Goal: Information Seeking & Learning: Learn about a topic

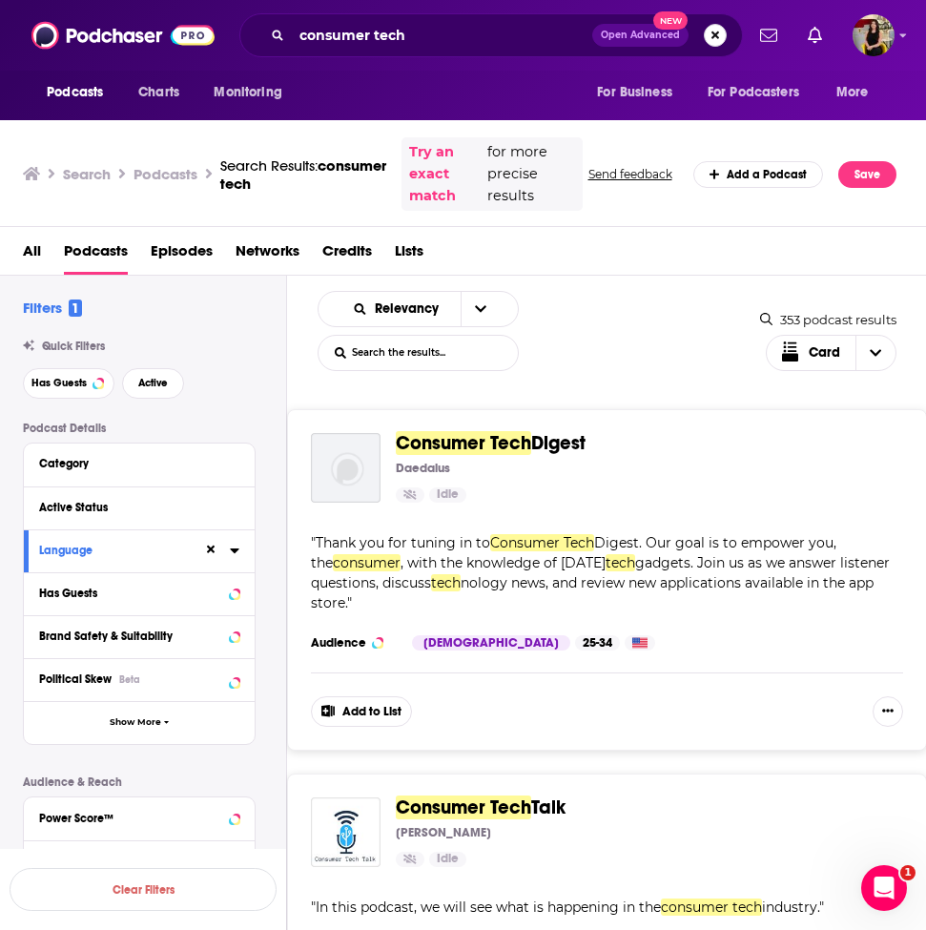
click at [718, 39] on button "Search podcasts, credits, & more..." at bounding box center [715, 35] width 23 height 23
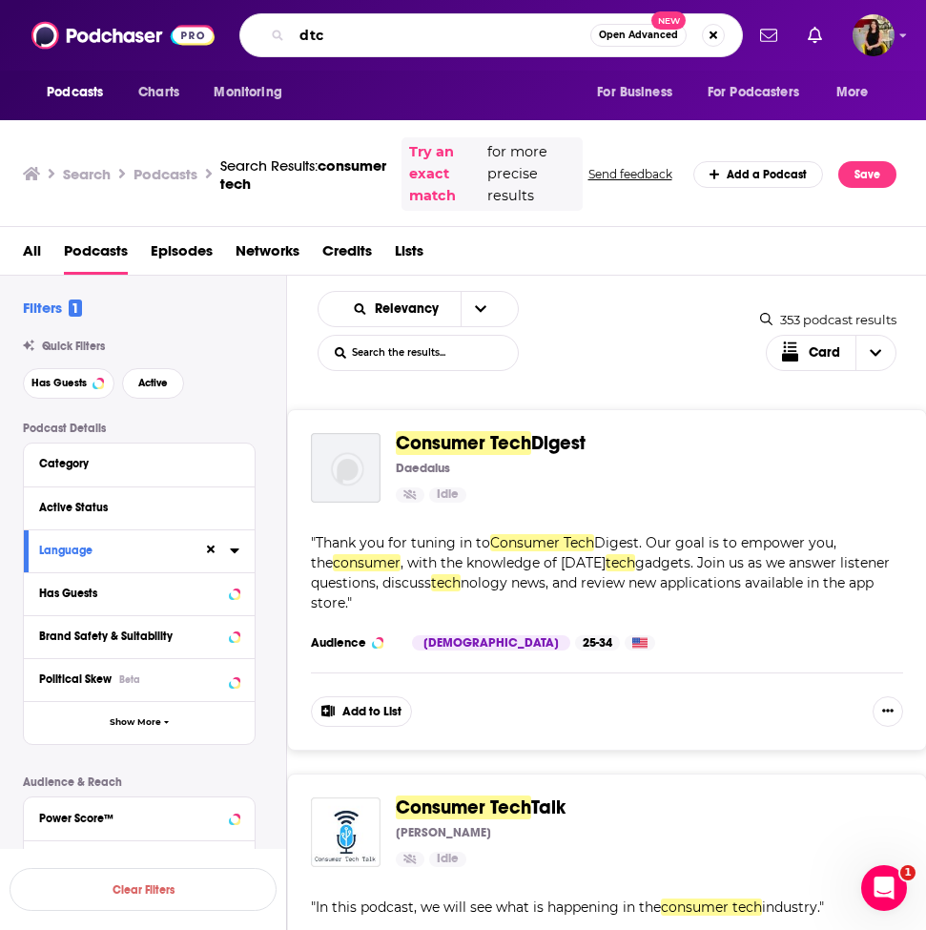
type input "dtc"
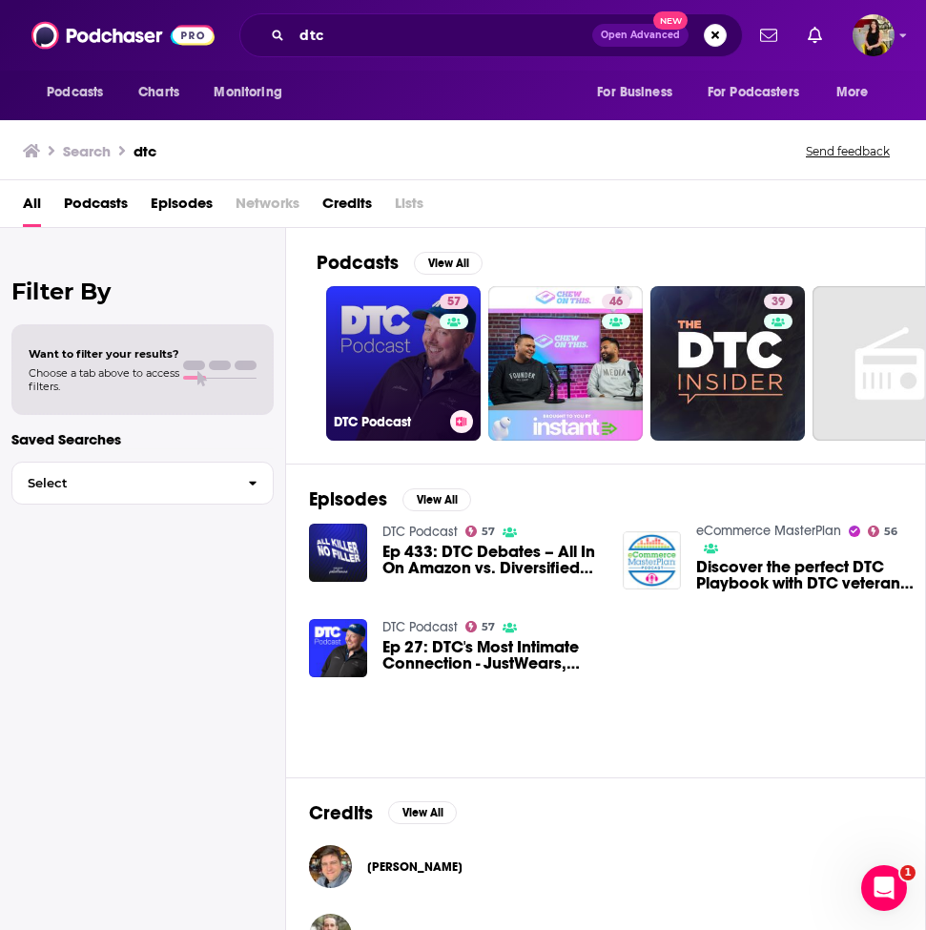
click at [392, 354] on link "57 DTC Podcast" at bounding box center [403, 363] width 154 height 154
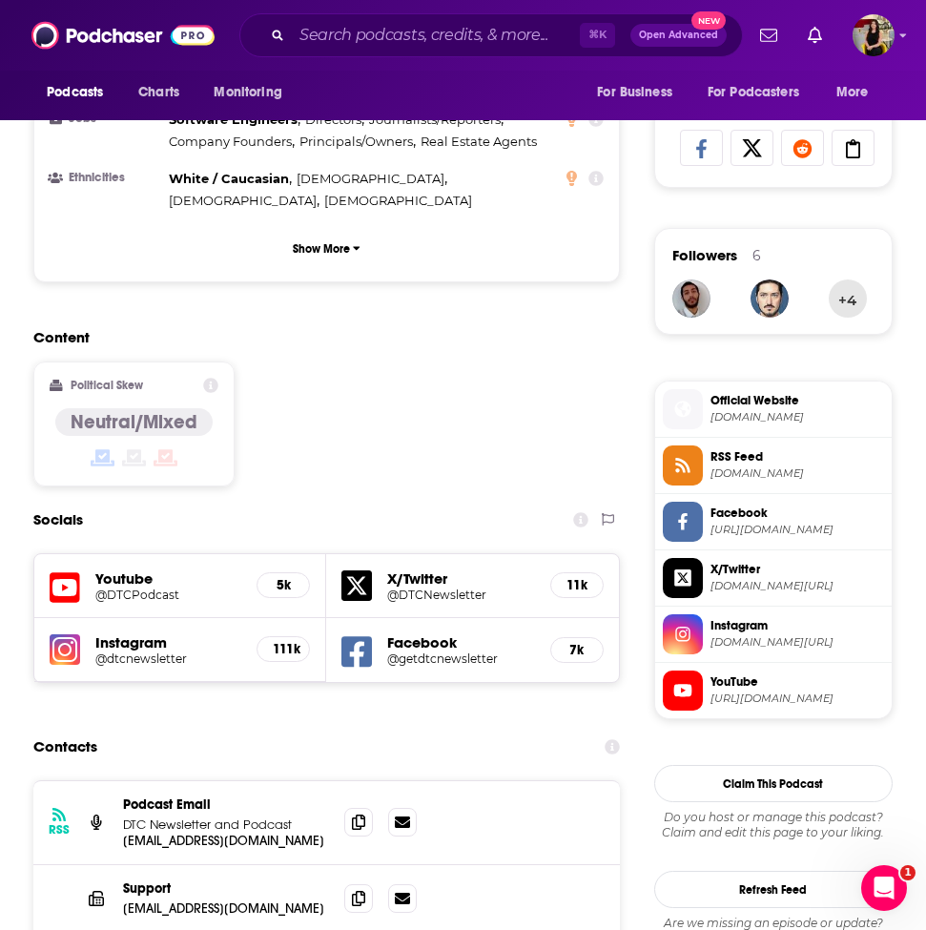
scroll to position [1238, 0]
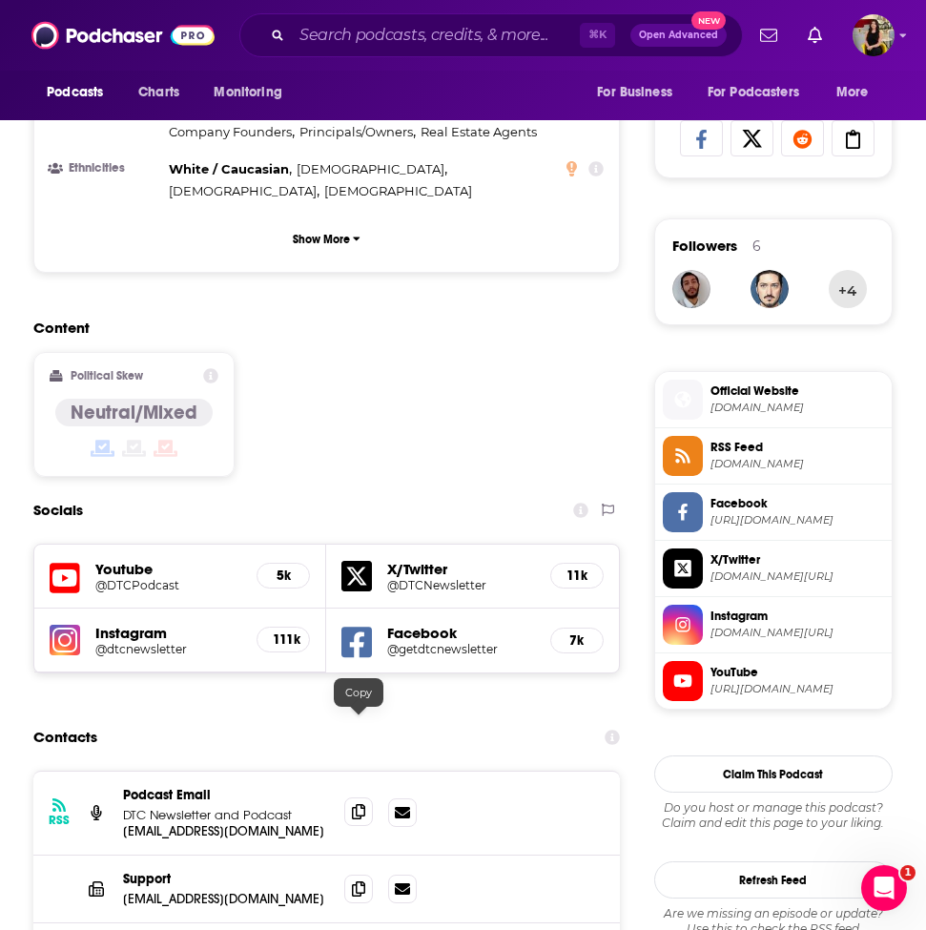
click at [351, 797] on span at bounding box center [358, 811] width 29 height 29
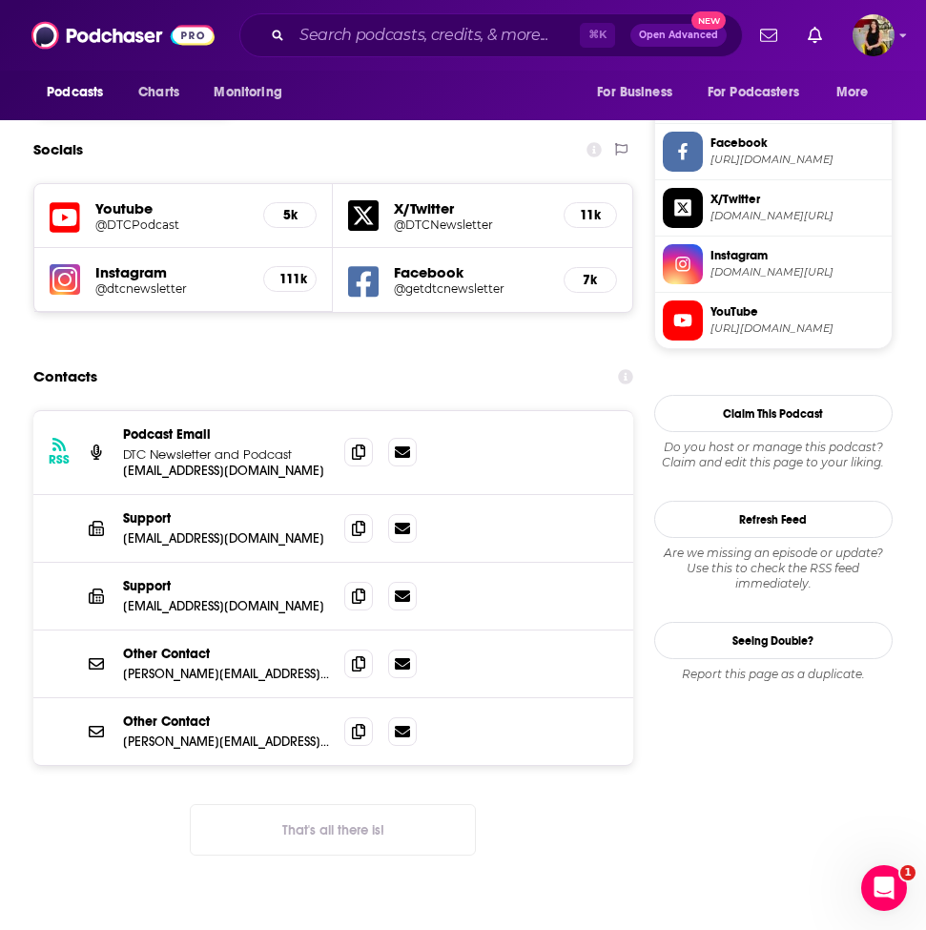
scroll to position [0, 0]
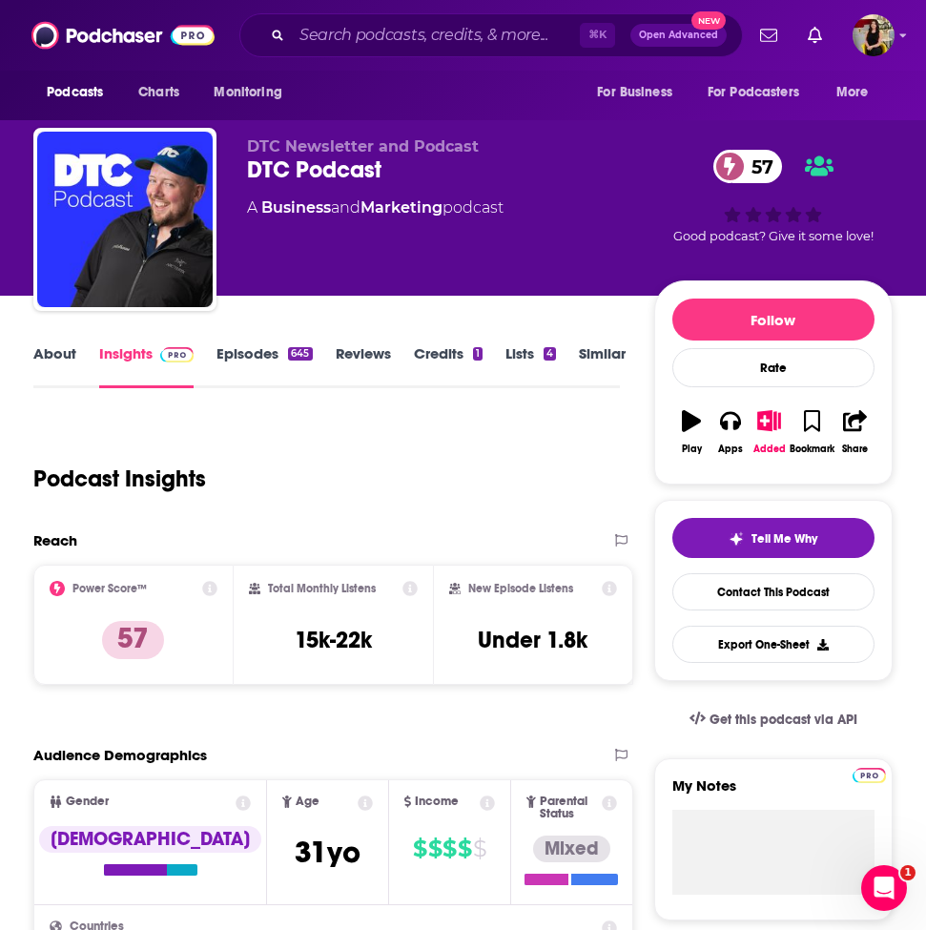
click at [247, 354] on link "Episodes 645" at bounding box center [263, 366] width 95 height 44
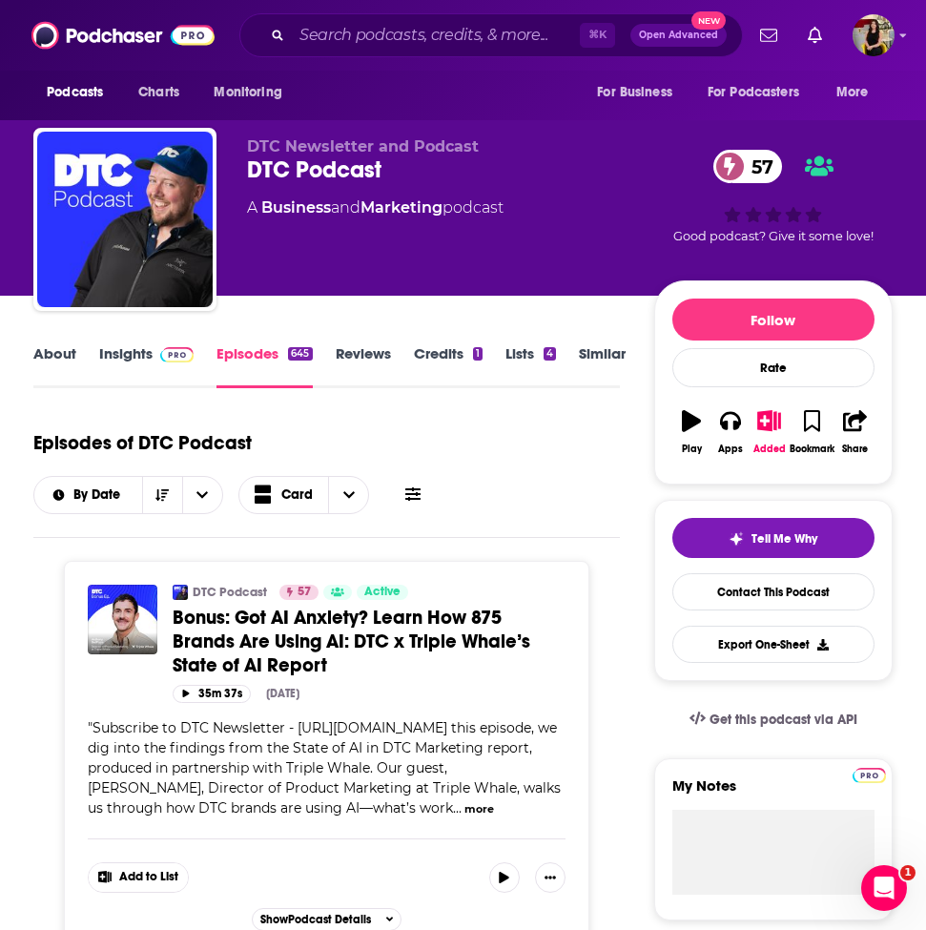
click at [113, 361] on link "Insights" at bounding box center [146, 366] width 94 height 44
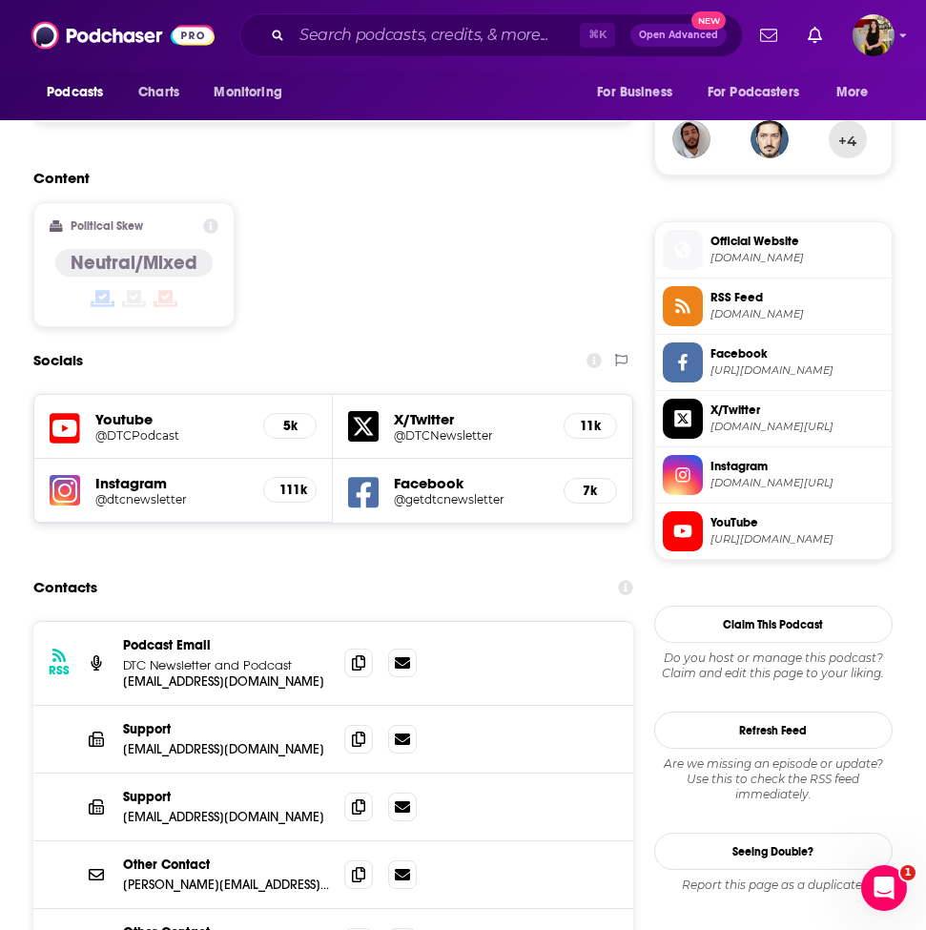
scroll to position [1599, 0]
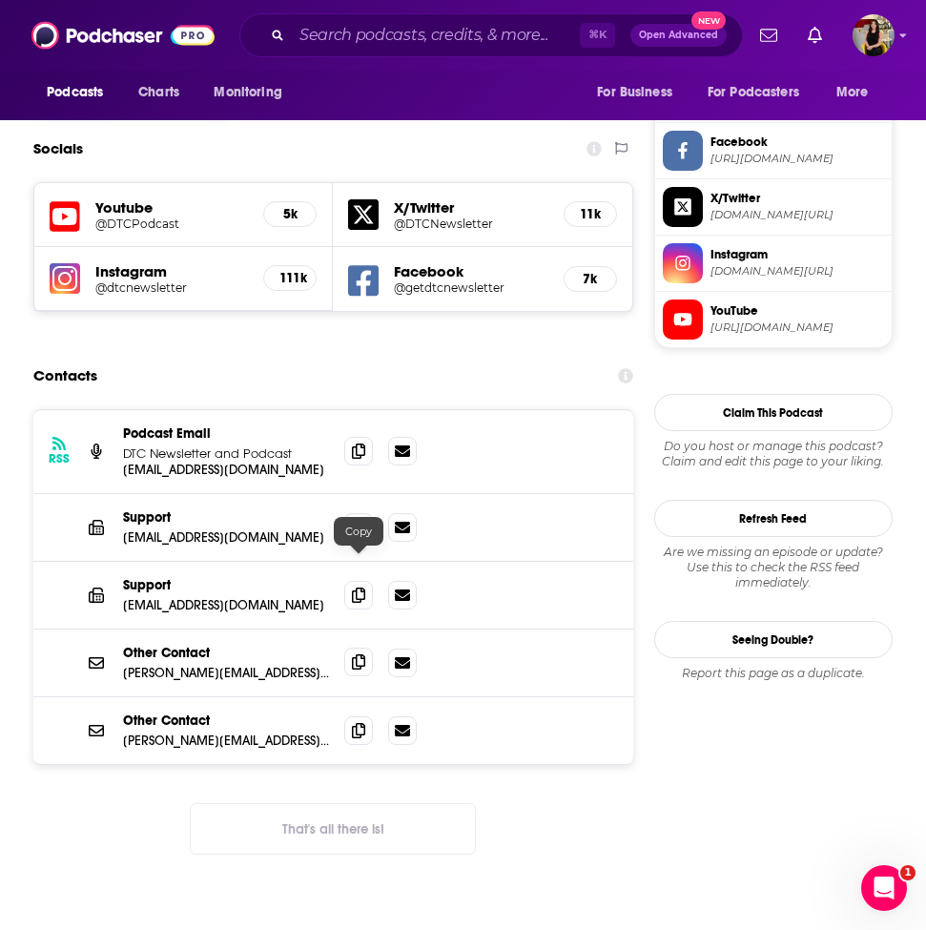
click at [360, 654] on icon at bounding box center [358, 661] width 13 height 15
click at [358, 519] on icon at bounding box center [358, 526] width 13 height 15
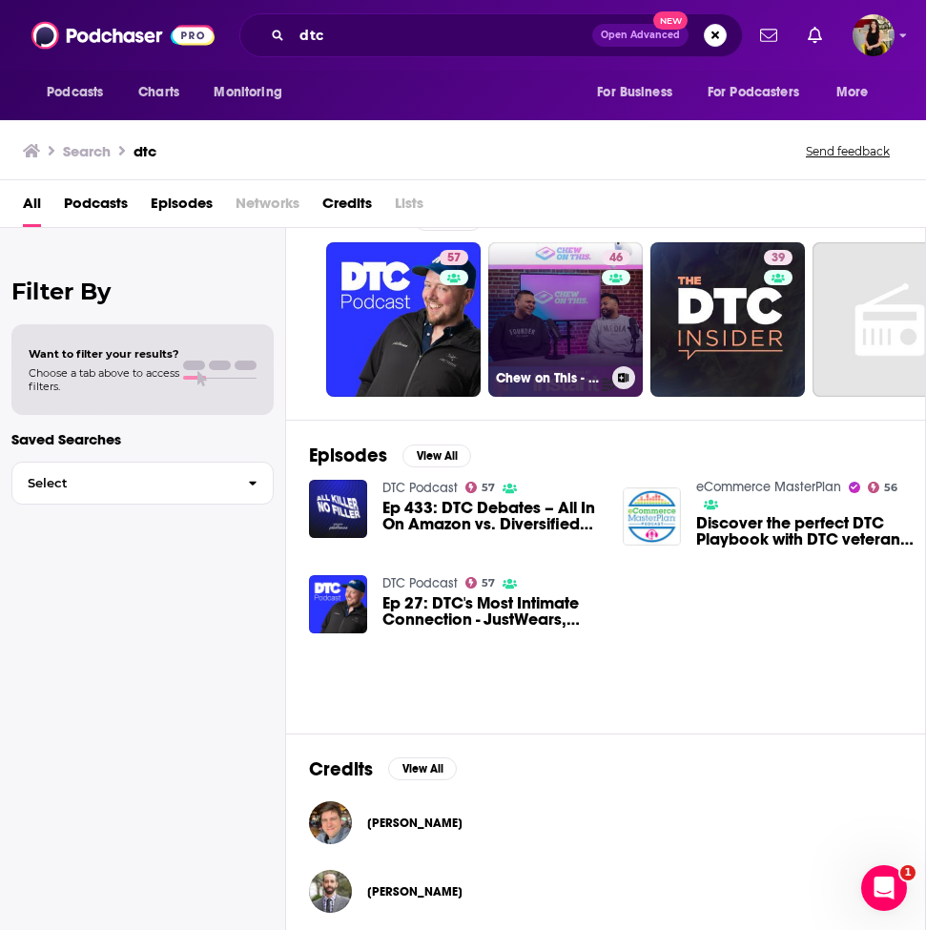
scroll to position [43, 0]
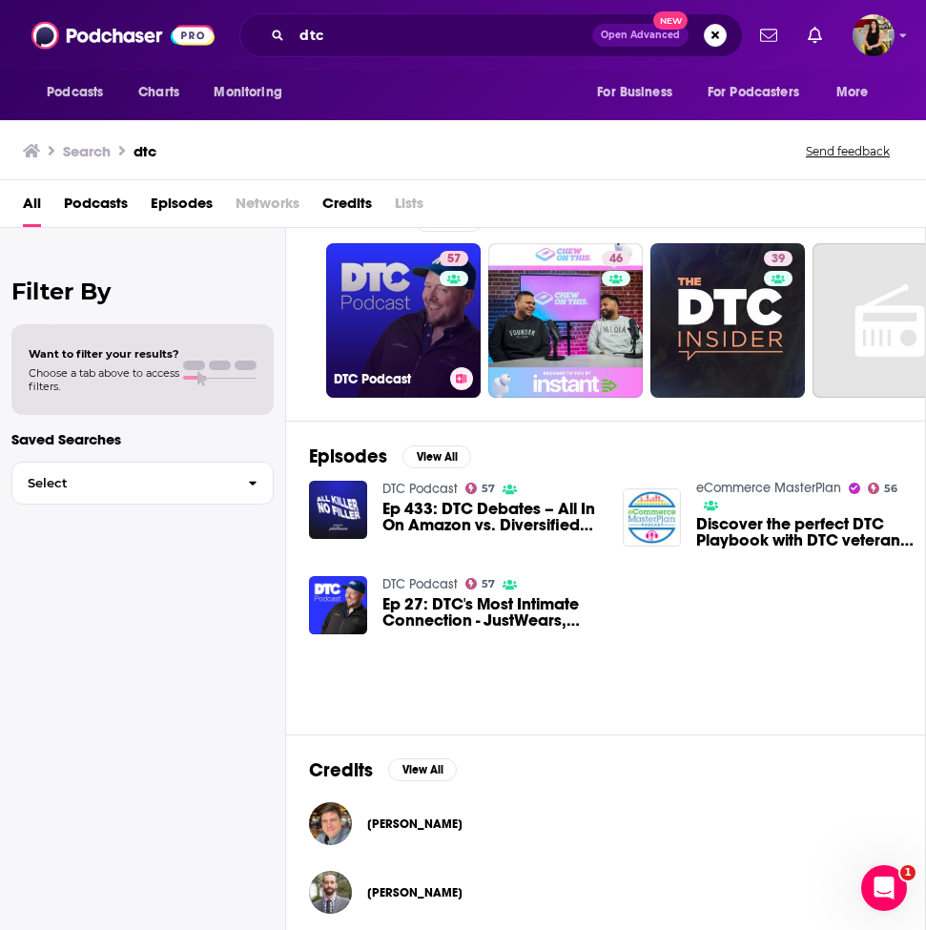
click at [383, 333] on link "57 DTC Podcast" at bounding box center [403, 320] width 154 height 154
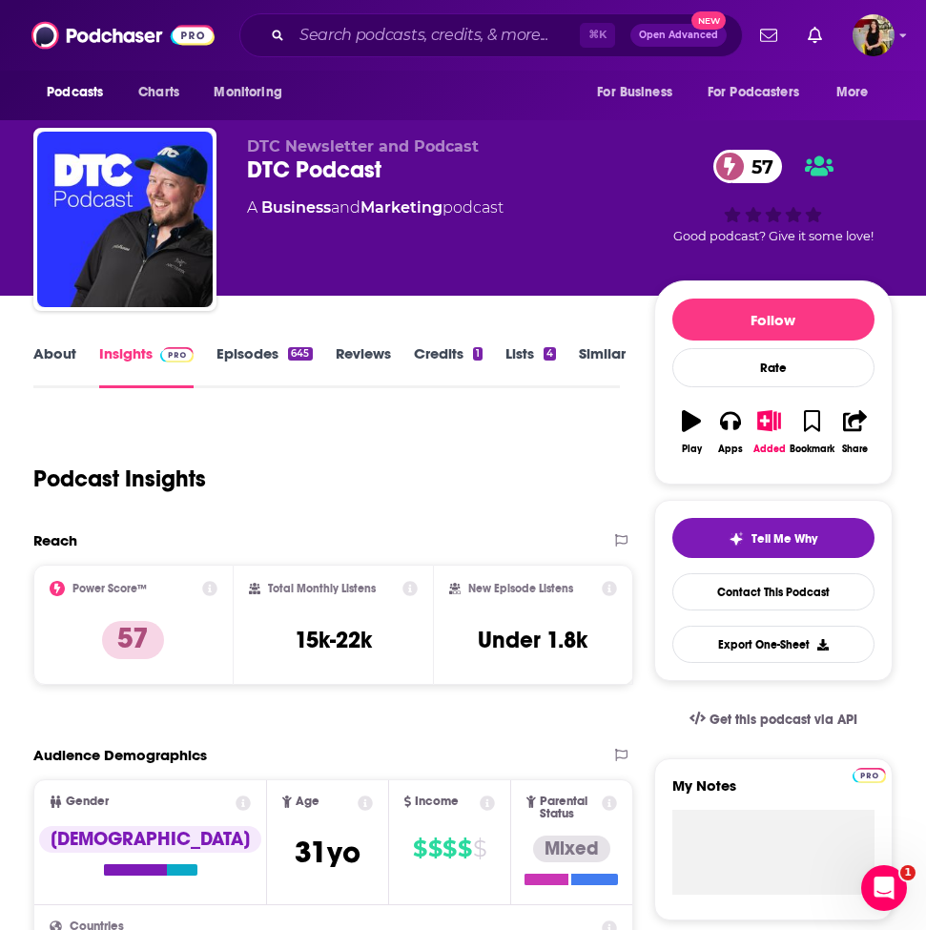
click at [601, 349] on link "Similar" at bounding box center [602, 366] width 47 height 44
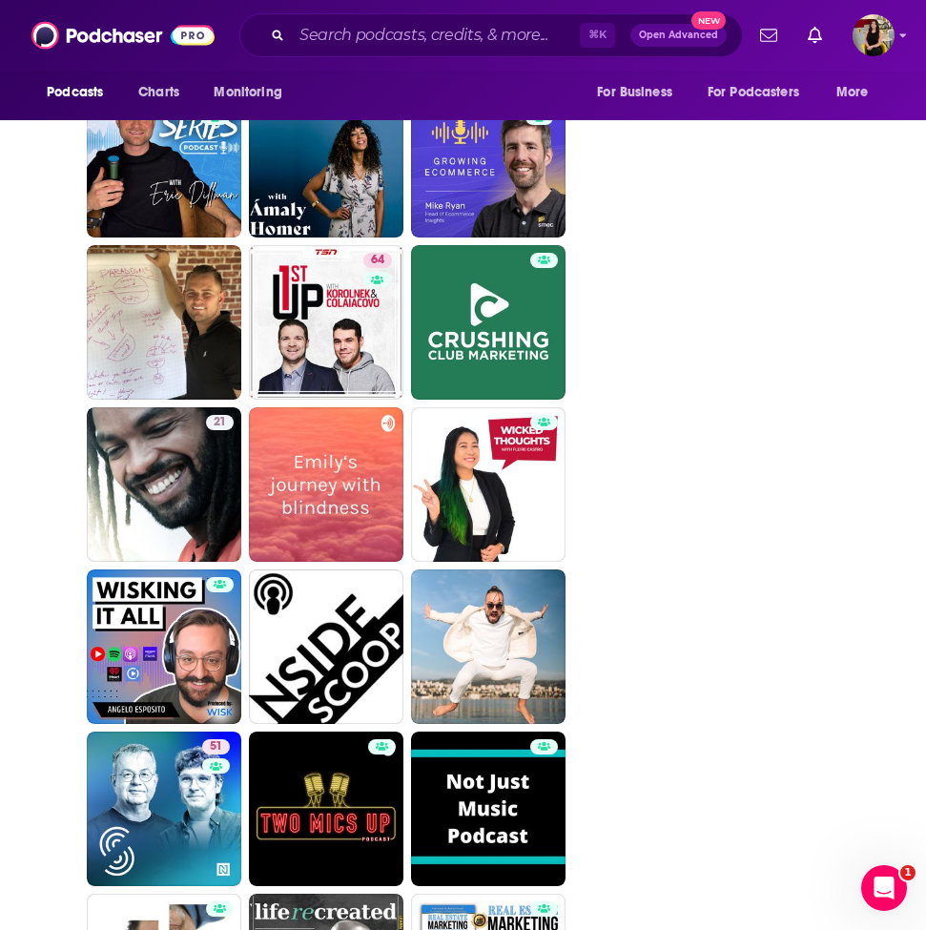
scroll to position [4980, 0]
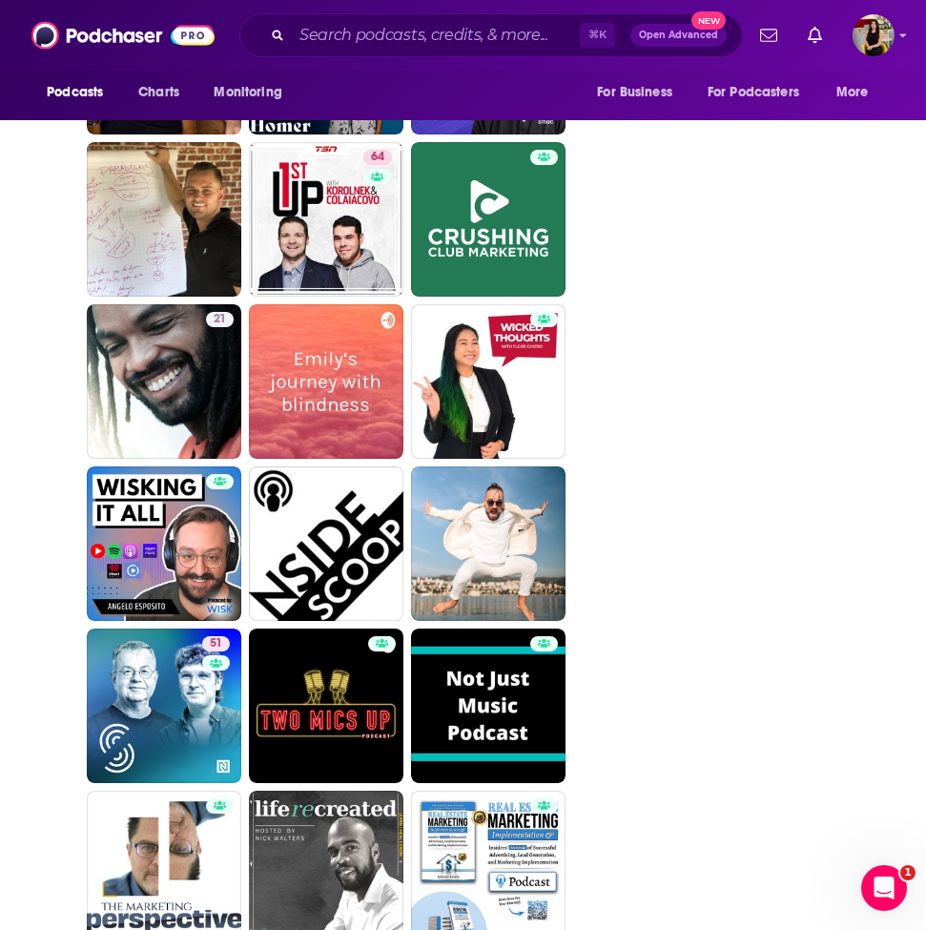
drag, startPoint x: 159, startPoint y: 497, endPoint x: 774, endPoint y: 3, distance: 788.9
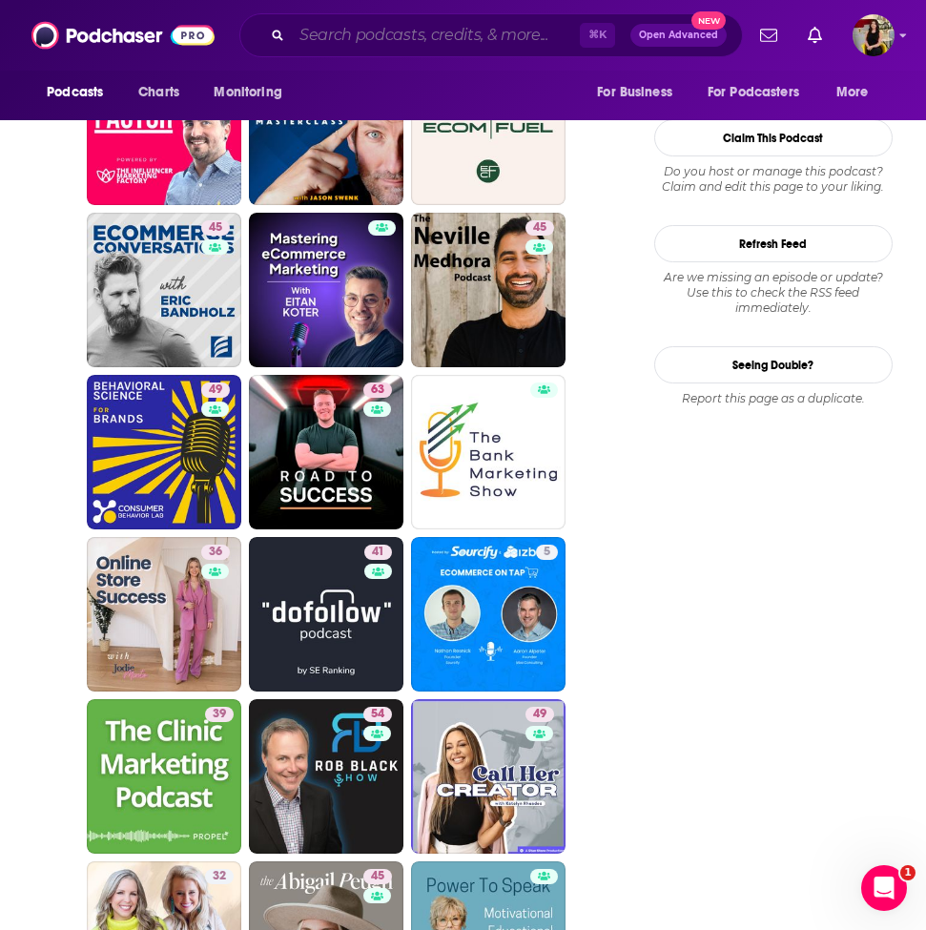
click at [389, 33] on input "Search podcasts, credits, & more..." at bounding box center [436, 35] width 288 height 31
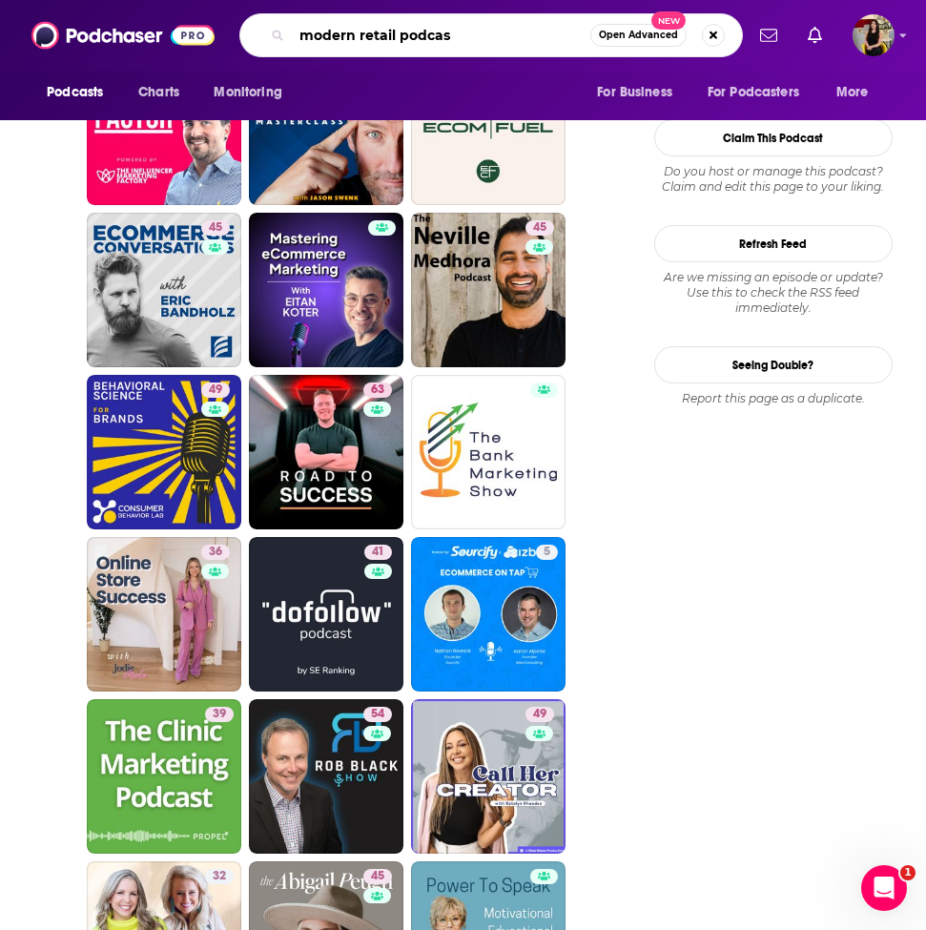
type input "modern retail podcast"
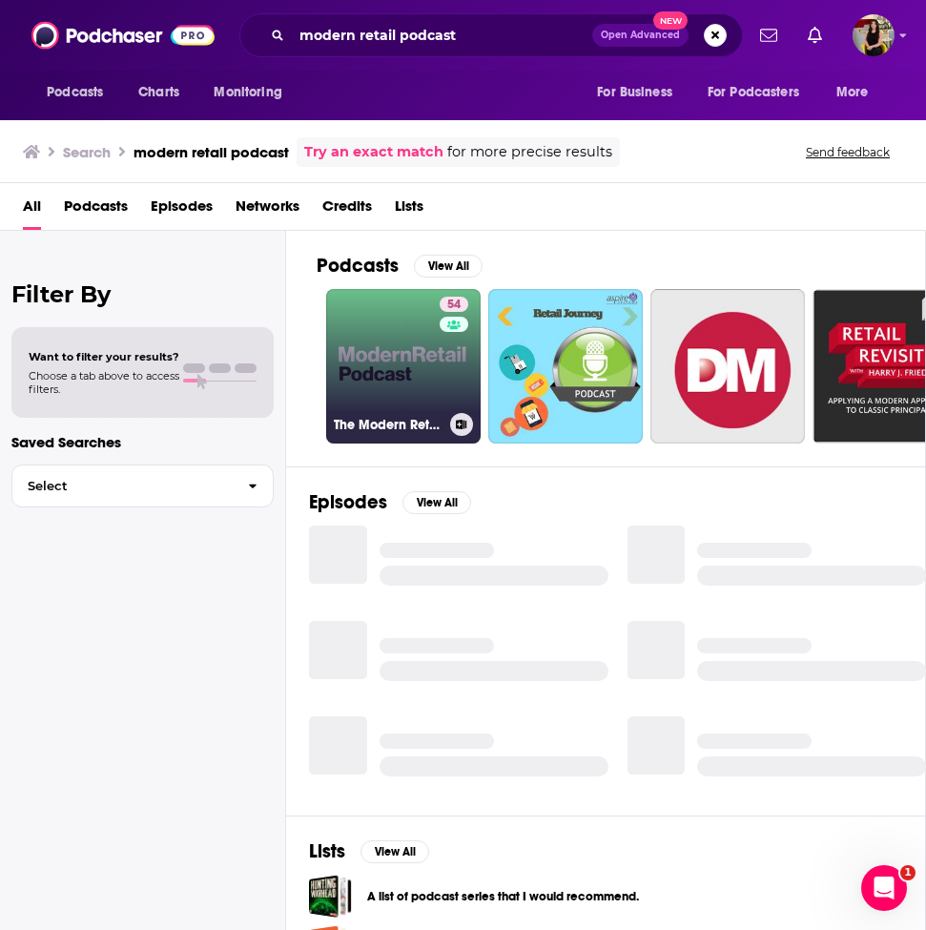
click at [417, 375] on link "54 The Modern Retail Podcast" at bounding box center [403, 366] width 154 height 154
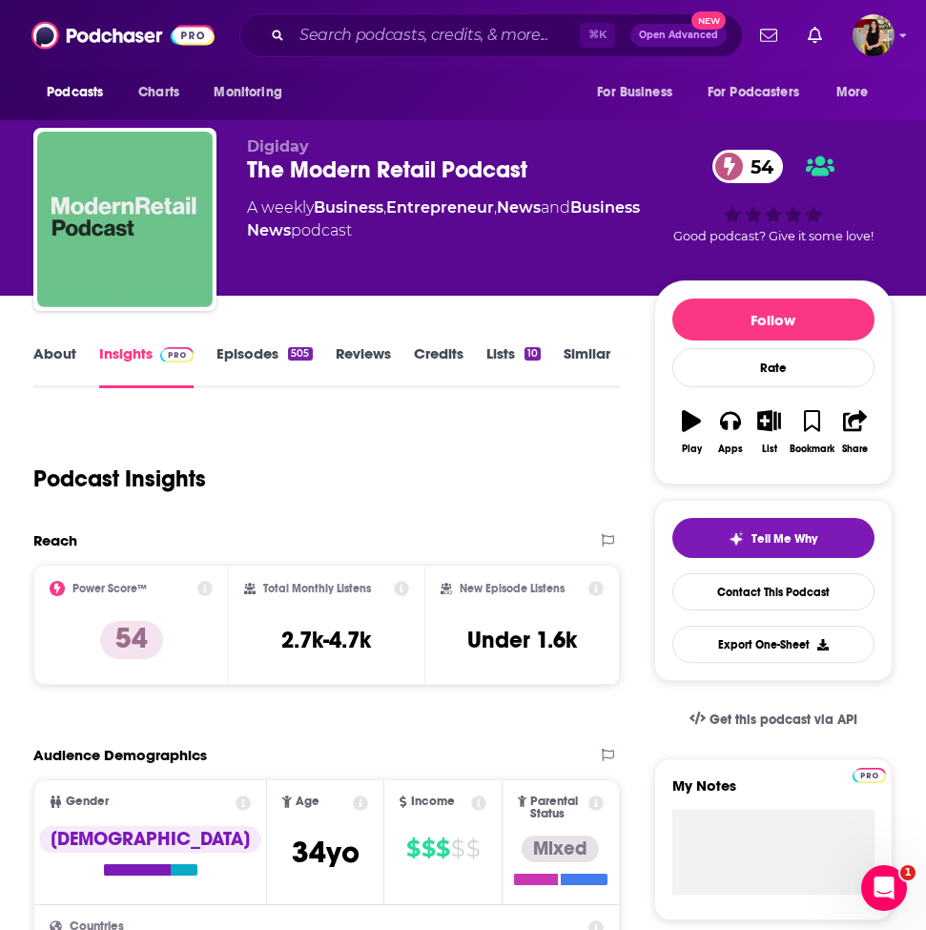
click at [245, 359] on link "Episodes 505" at bounding box center [263, 366] width 95 height 44
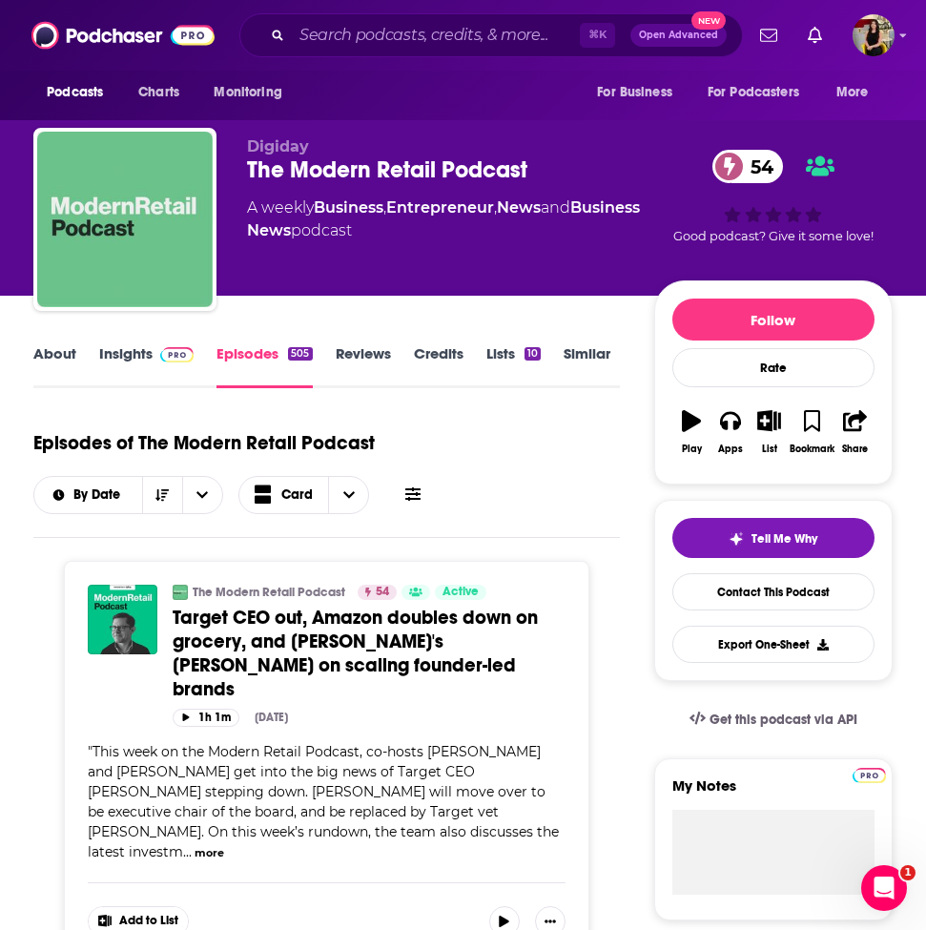
click at [134, 365] on link "Insights" at bounding box center [146, 366] width 94 height 44
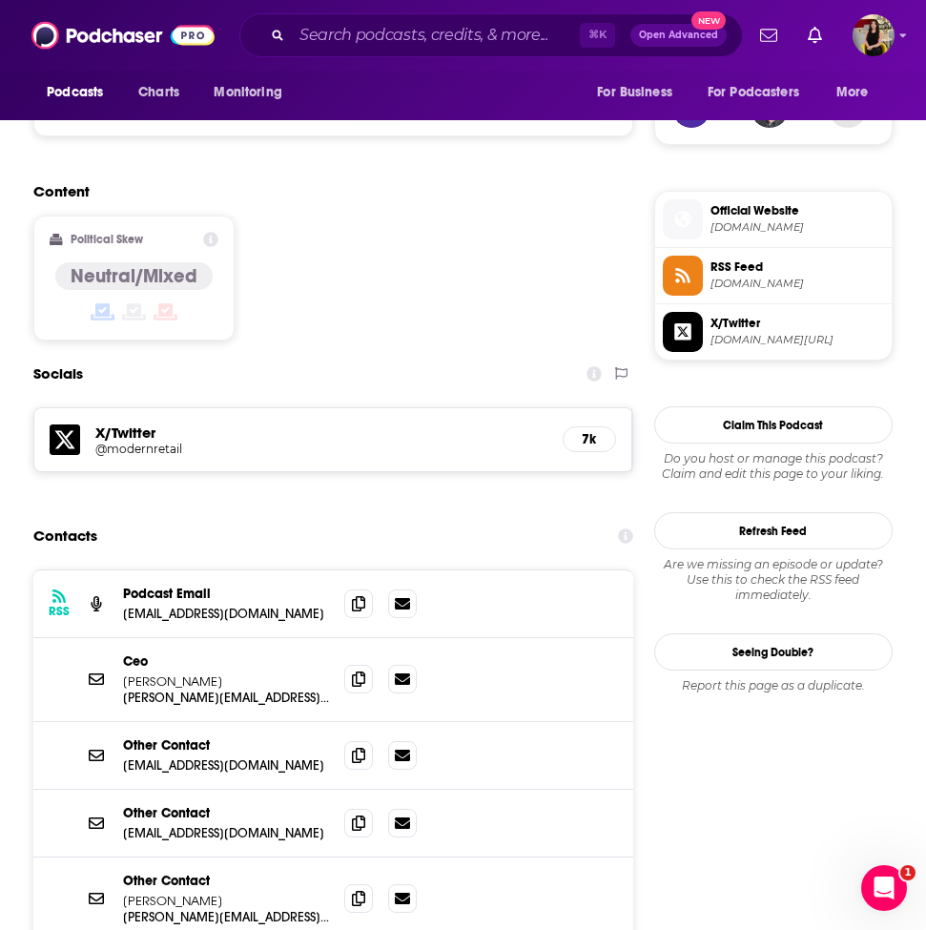
scroll to position [1420, 0]
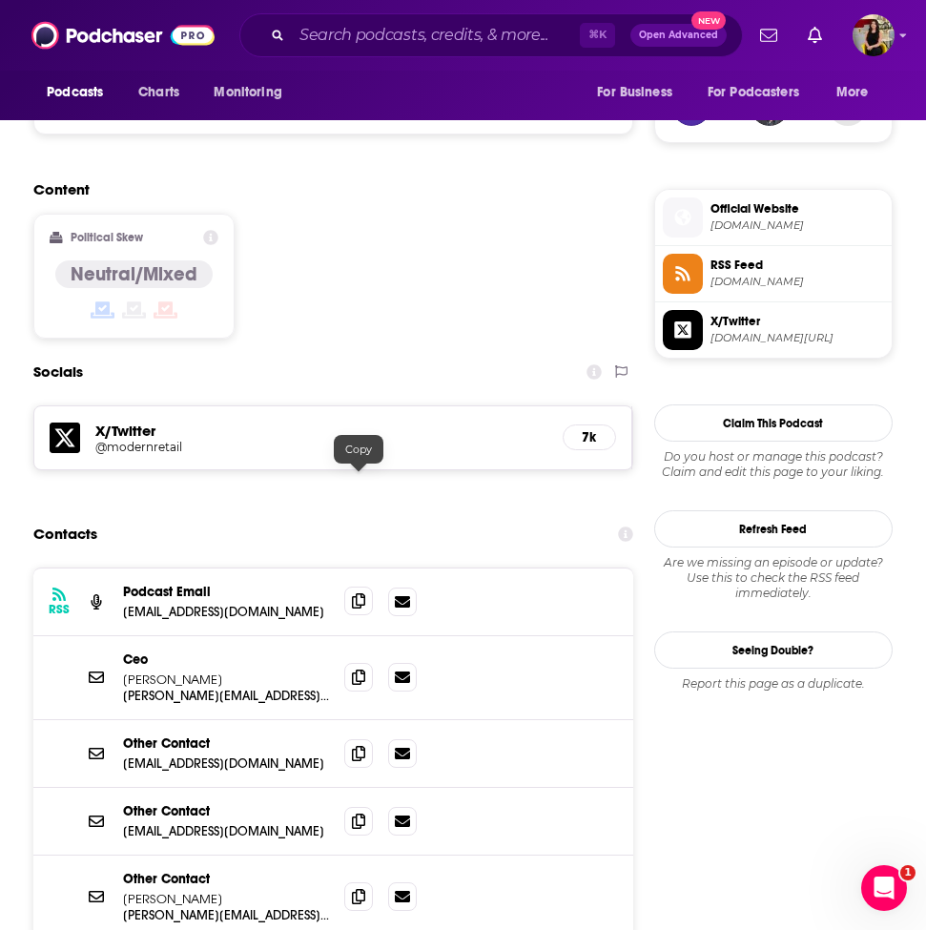
click at [357, 593] on icon at bounding box center [358, 600] width 13 height 15
click at [365, 662] on span at bounding box center [358, 676] width 29 height 29
click at [365, 806] on span at bounding box center [358, 820] width 29 height 29
click at [359, 888] on icon at bounding box center [358, 895] width 13 height 15
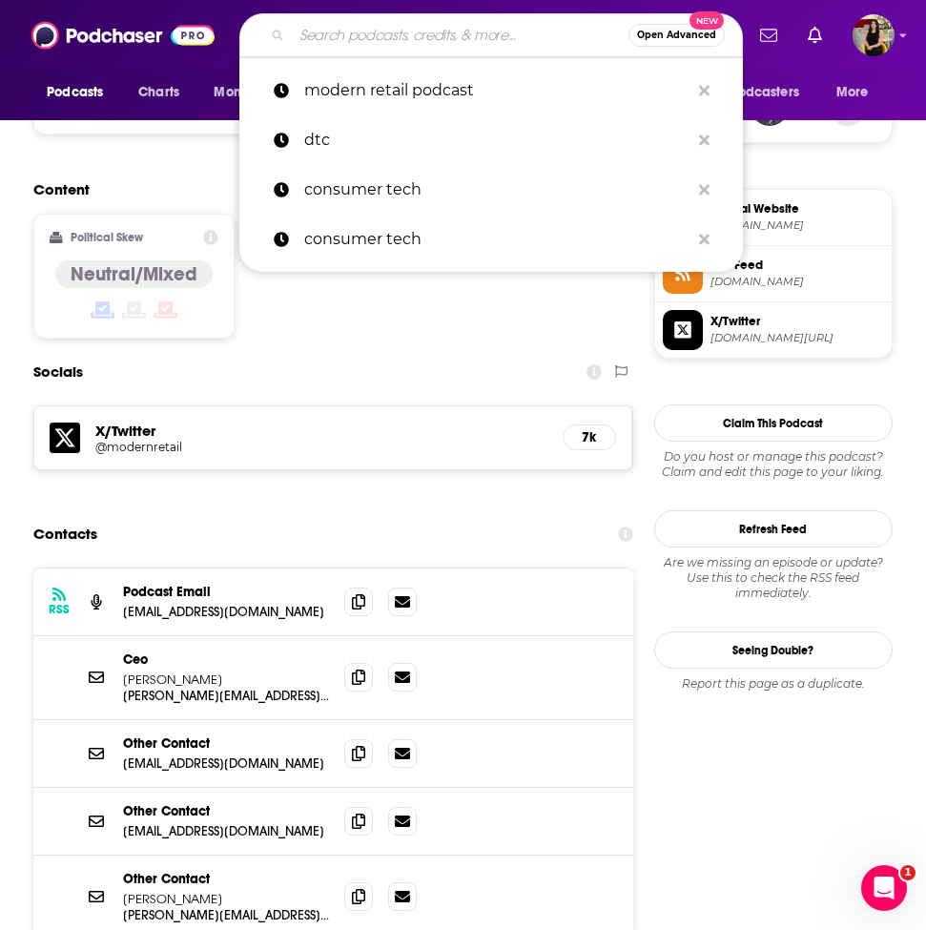
click at [329, 35] on input "Search podcasts, credits, & more..." at bounding box center [460, 35] width 337 height 31
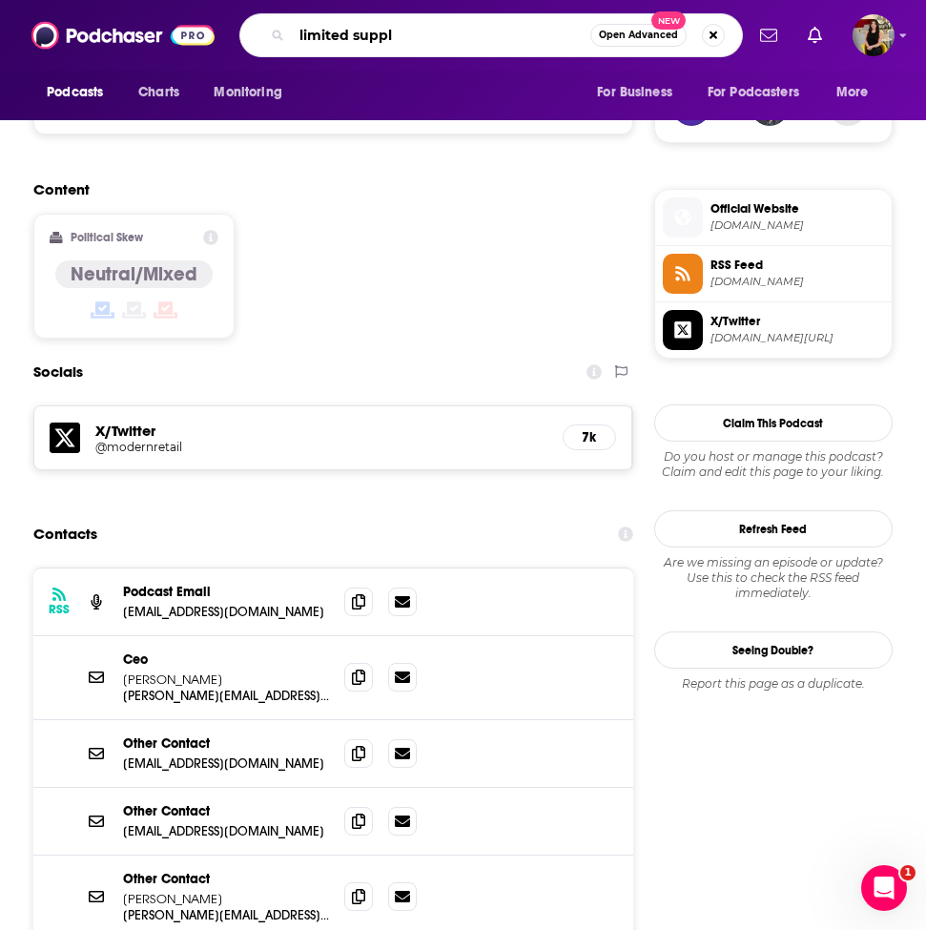
type input "limited supply"
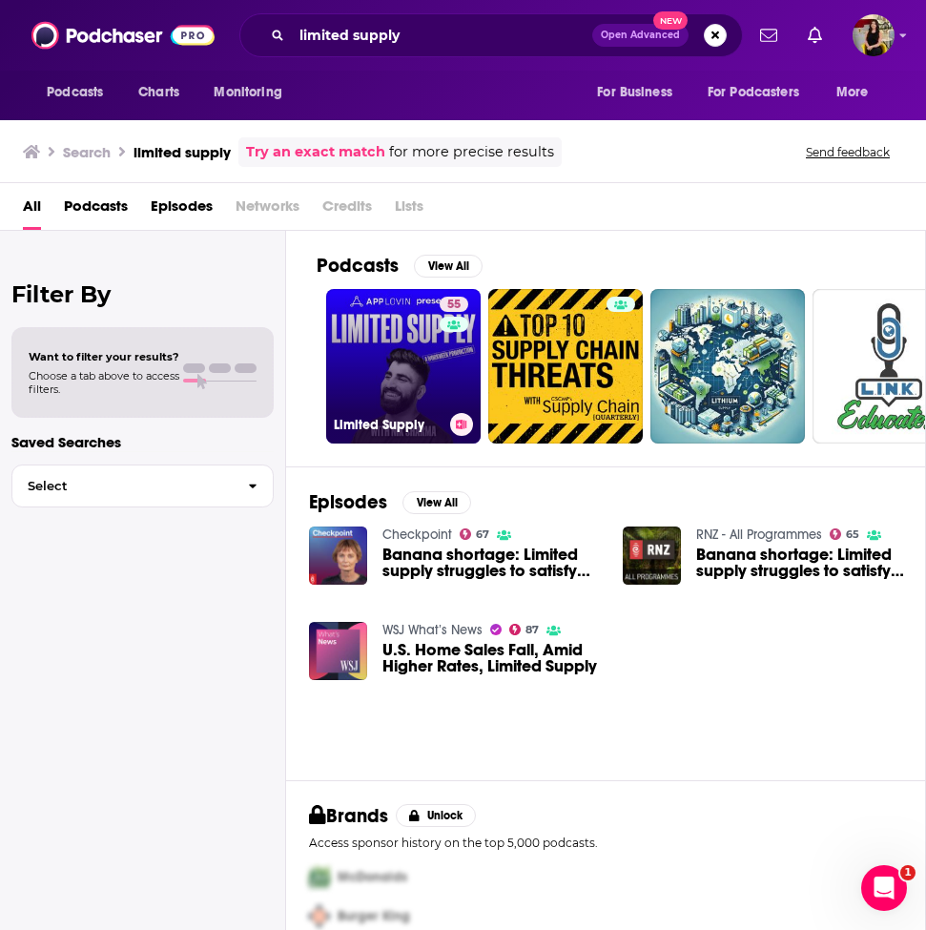
click at [369, 360] on link "55 Limited Supply" at bounding box center [403, 366] width 154 height 154
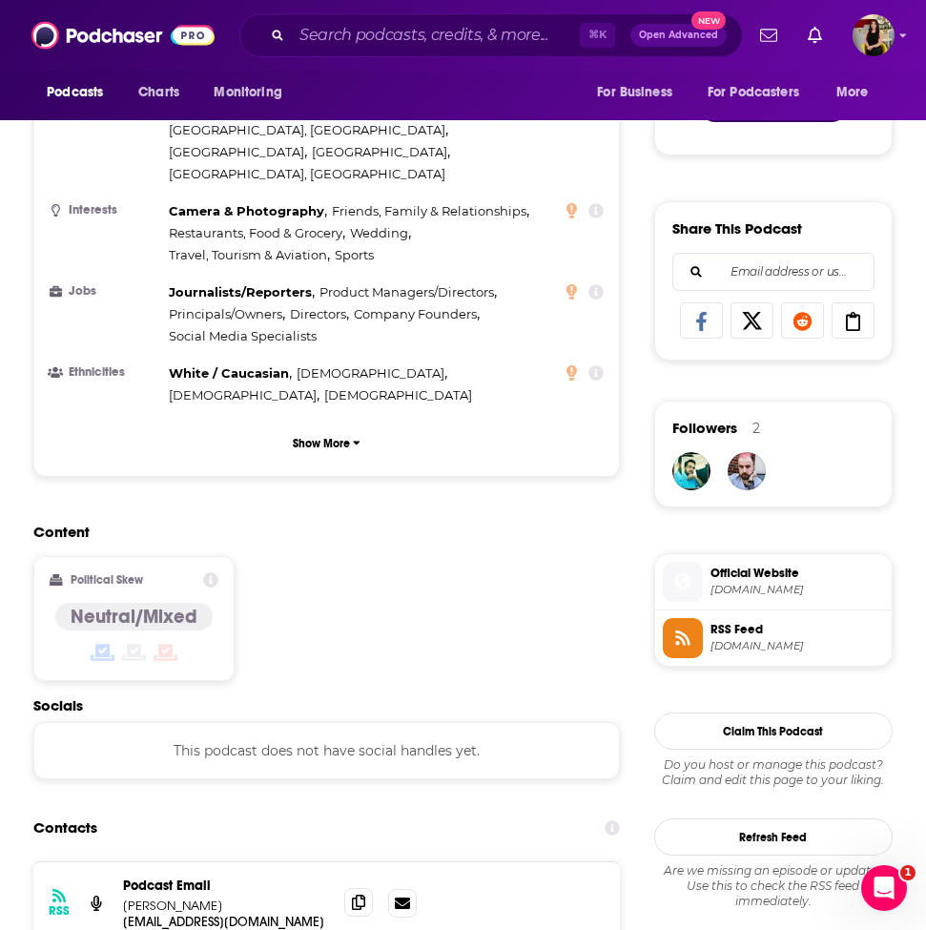
scroll to position [1271, 0]
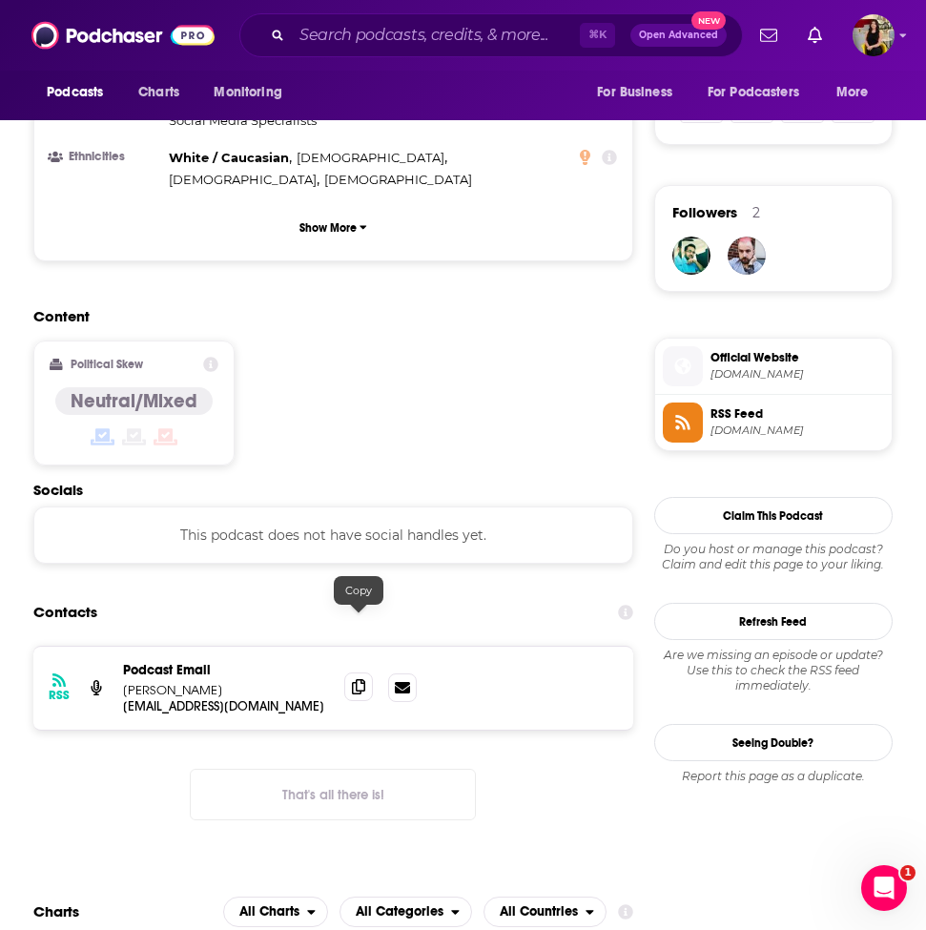
click at [362, 679] on icon at bounding box center [358, 686] width 13 height 15
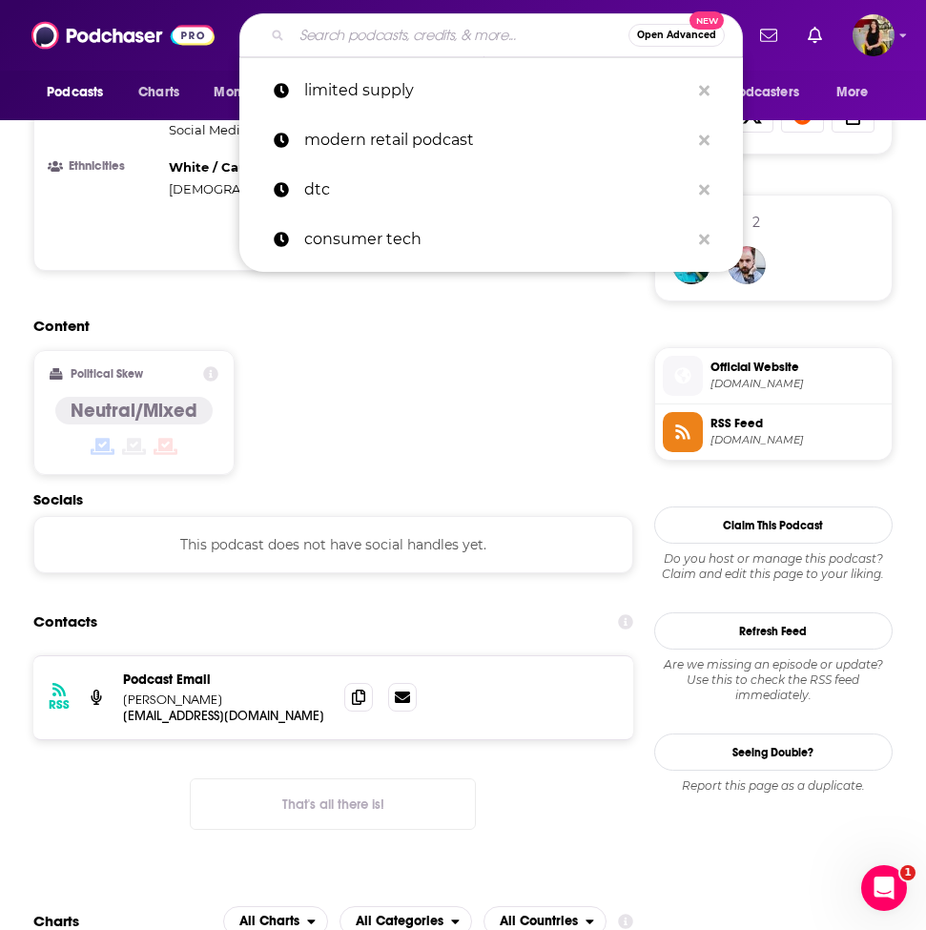
click at [344, 38] on input "Search podcasts, credits, & more..." at bounding box center [460, 35] width 337 height 31
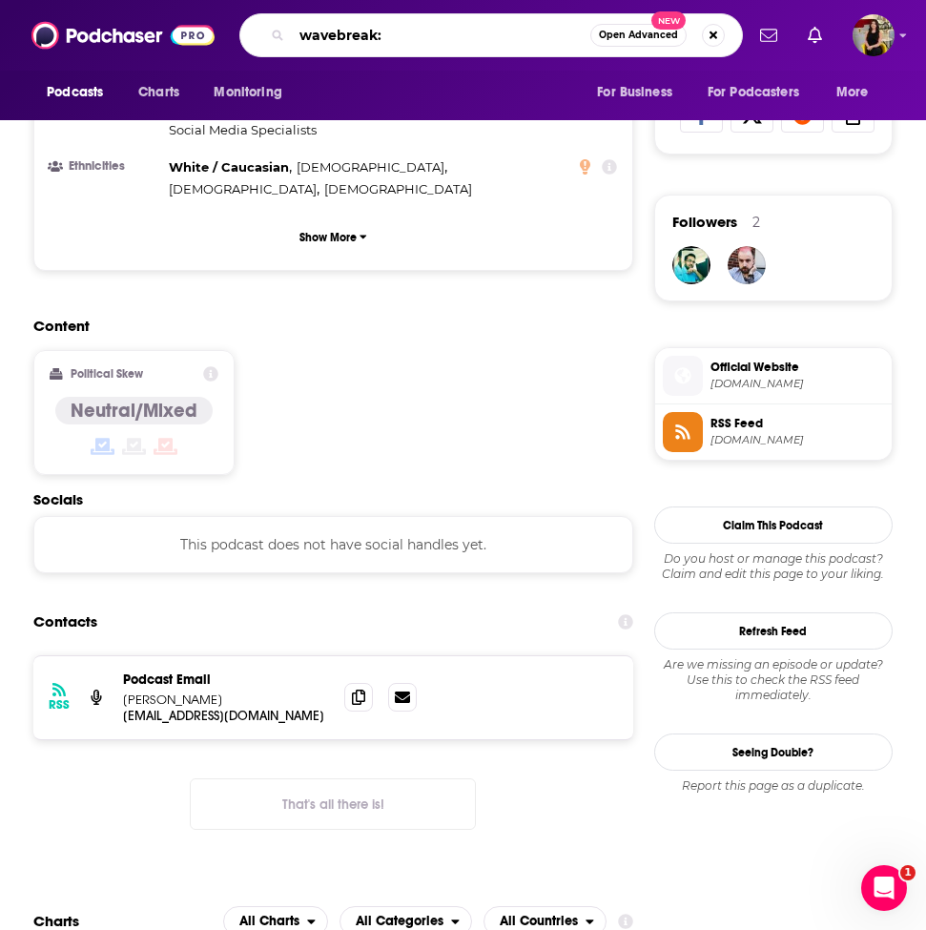
type input "wavebreak"
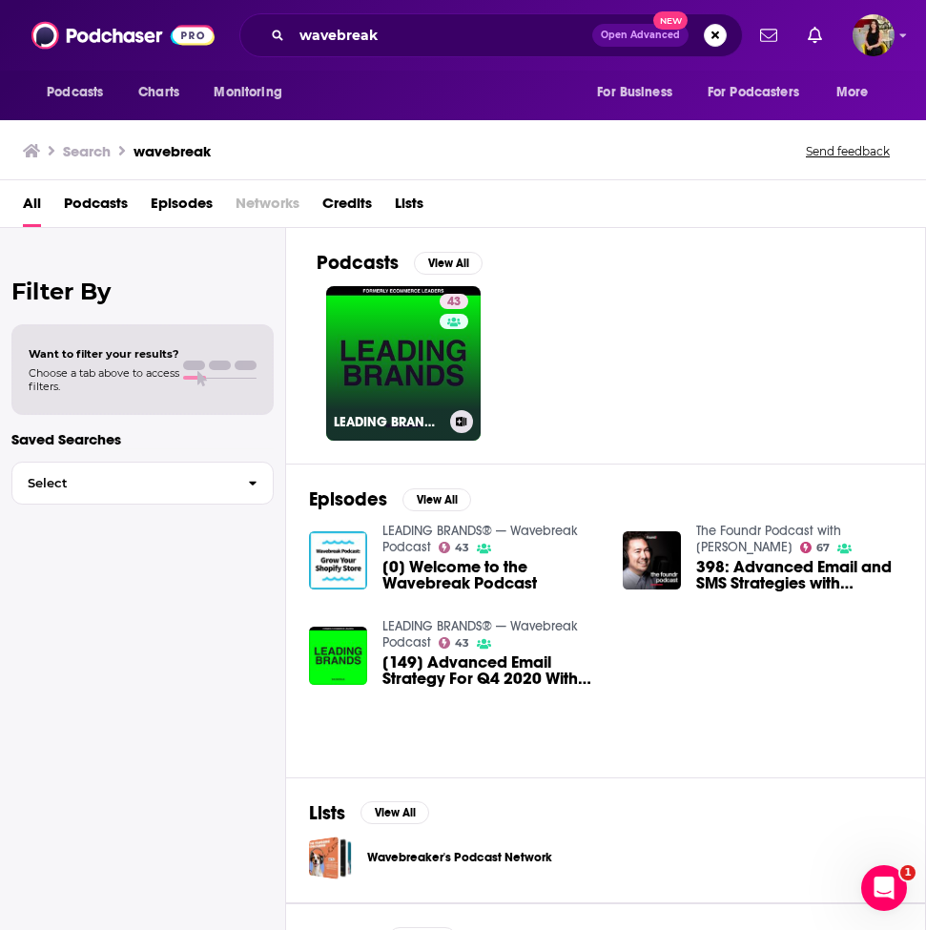
click at [382, 373] on link "43 LEADING BRANDS® — Wavebreak Podcast" at bounding box center [403, 363] width 154 height 154
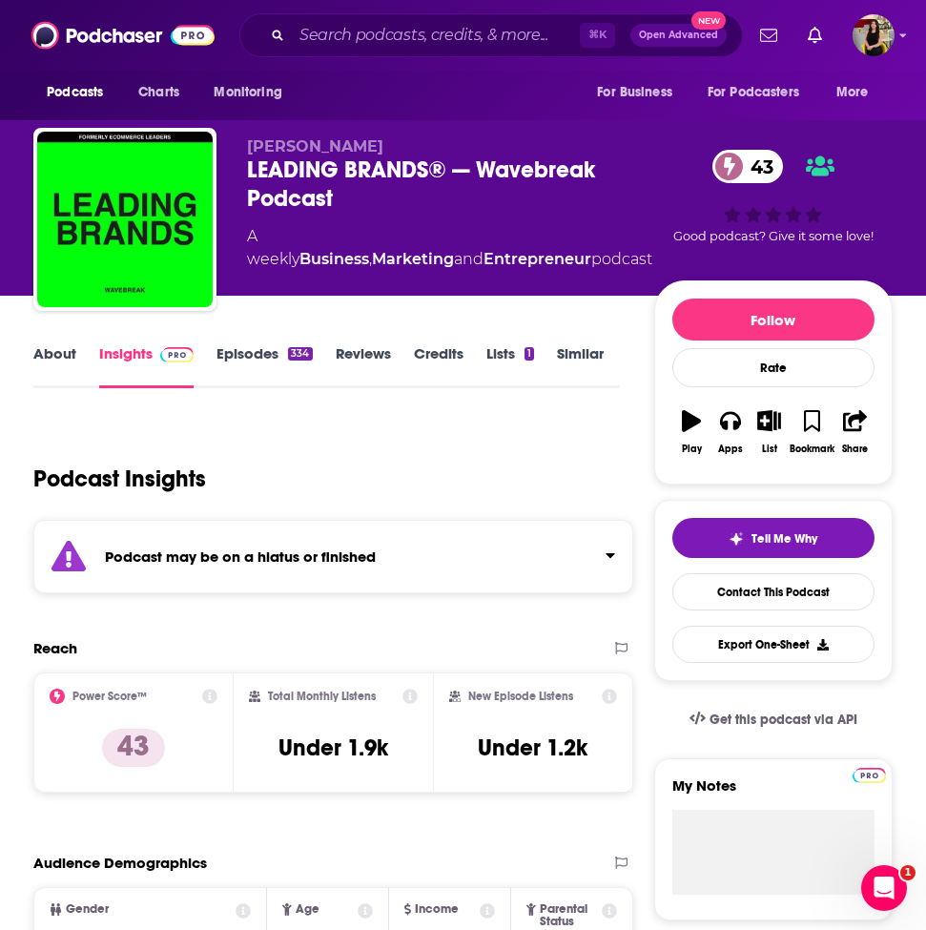
click at [249, 360] on link "Episodes 334" at bounding box center [263, 366] width 95 height 44
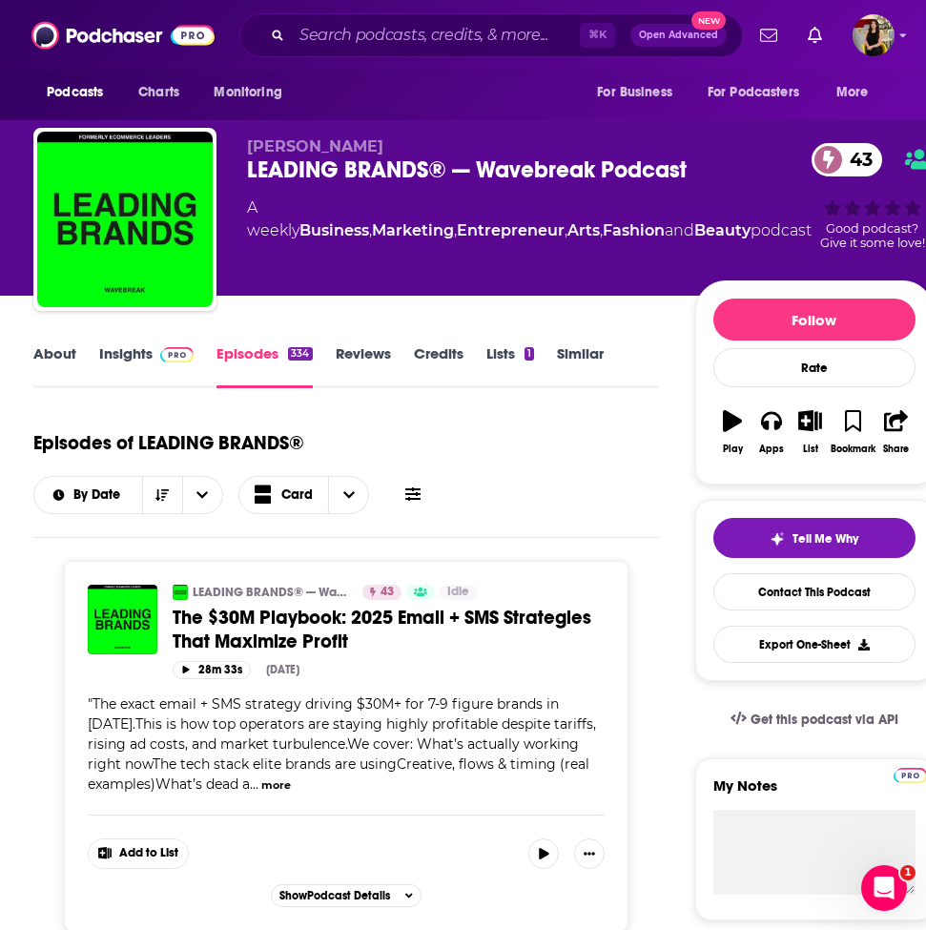
click at [118, 354] on link "Insights" at bounding box center [146, 366] width 94 height 44
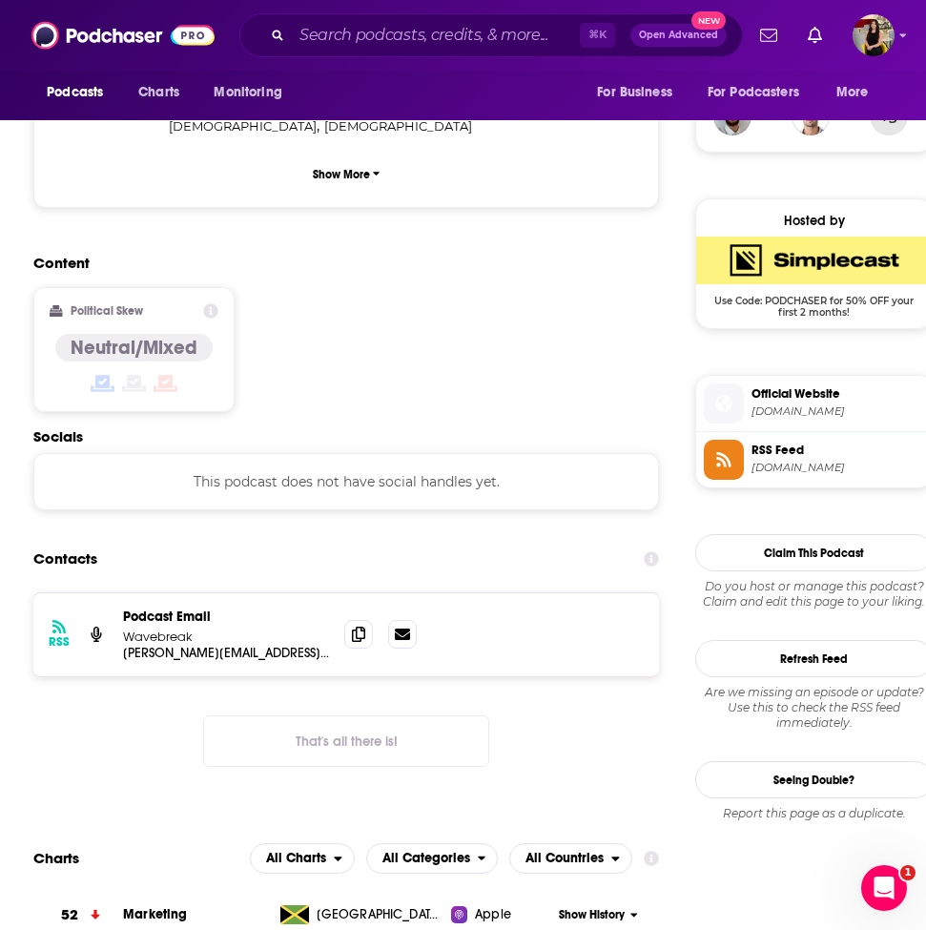
scroll to position [1412, 0]
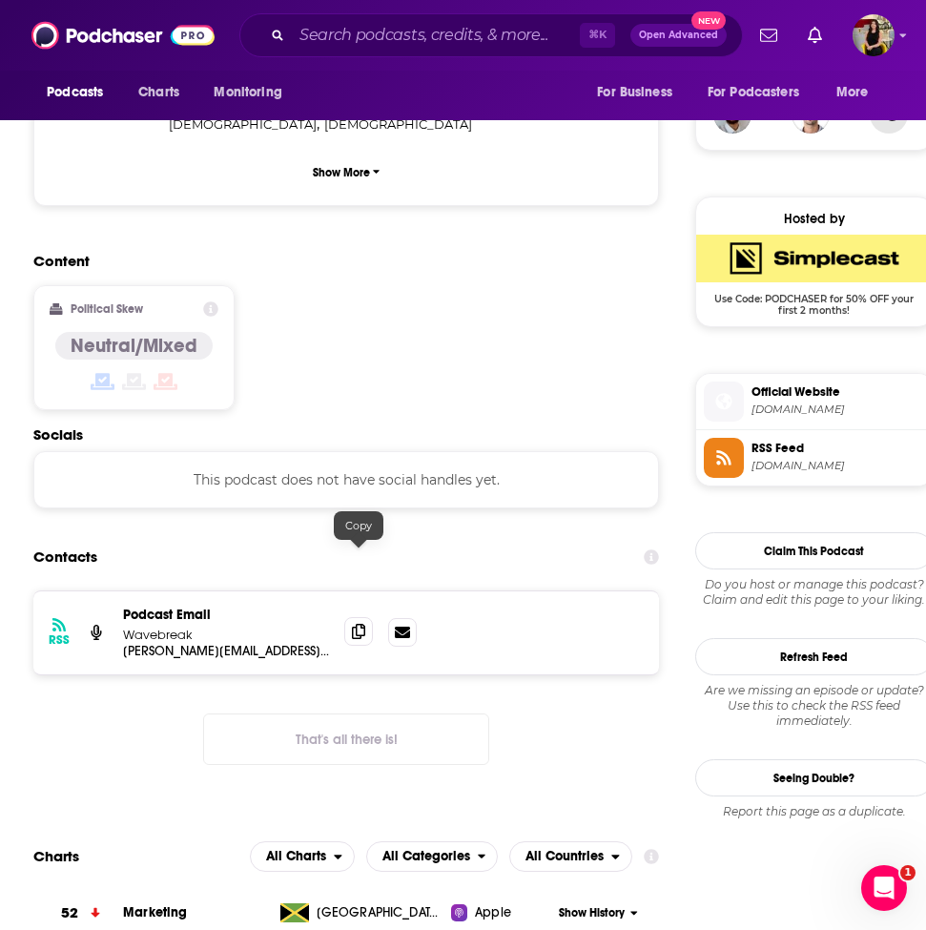
click at [354, 624] on icon at bounding box center [358, 631] width 13 height 15
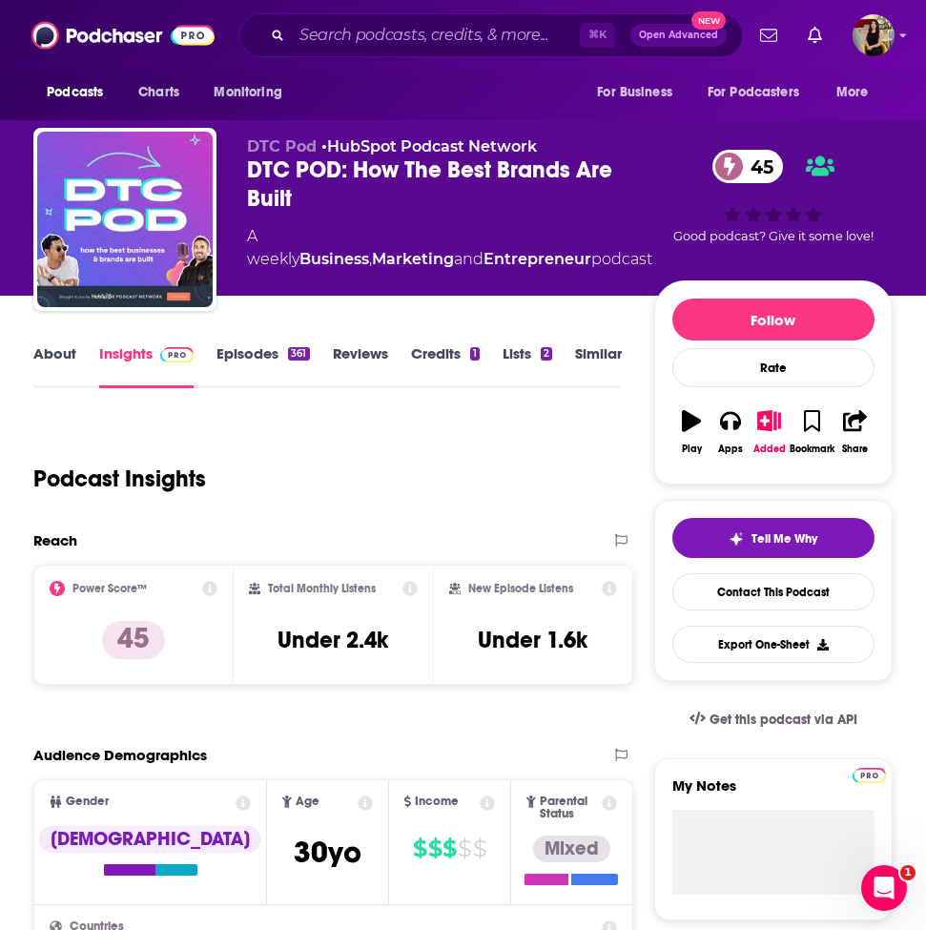
click at [254, 365] on link "Episodes 361" at bounding box center [262, 366] width 92 height 44
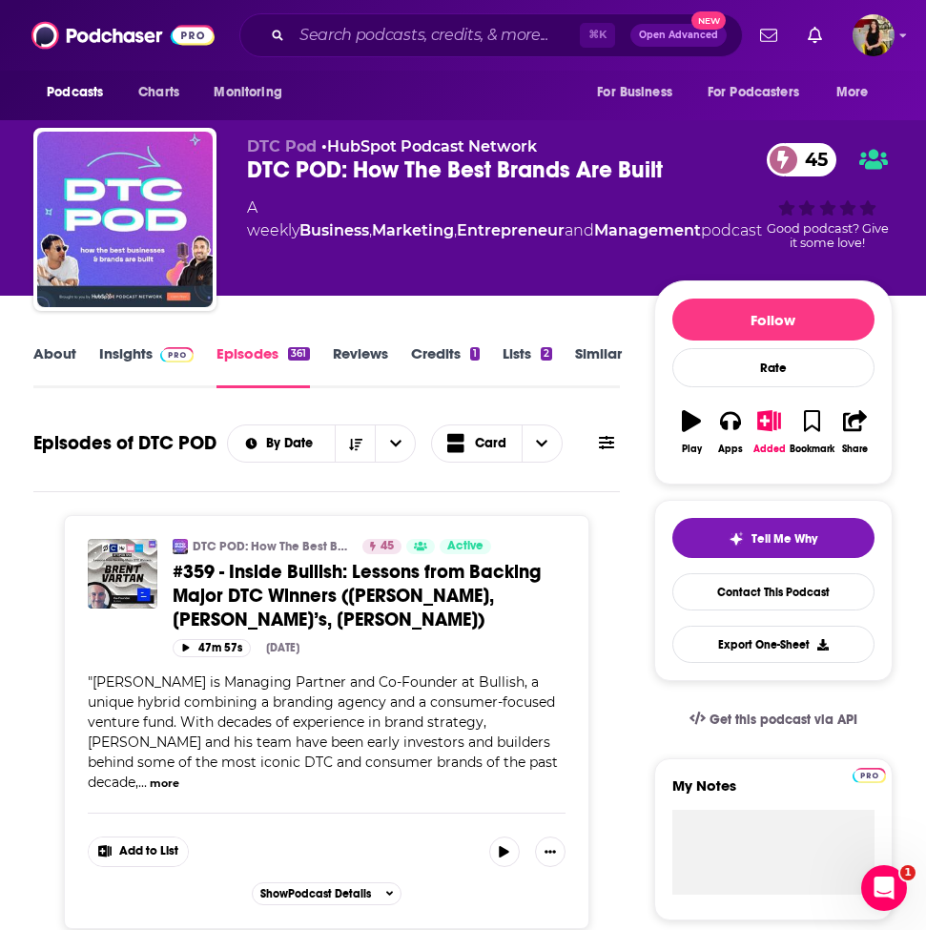
click at [134, 355] on link "Insights" at bounding box center [146, 366] width 94 height 44
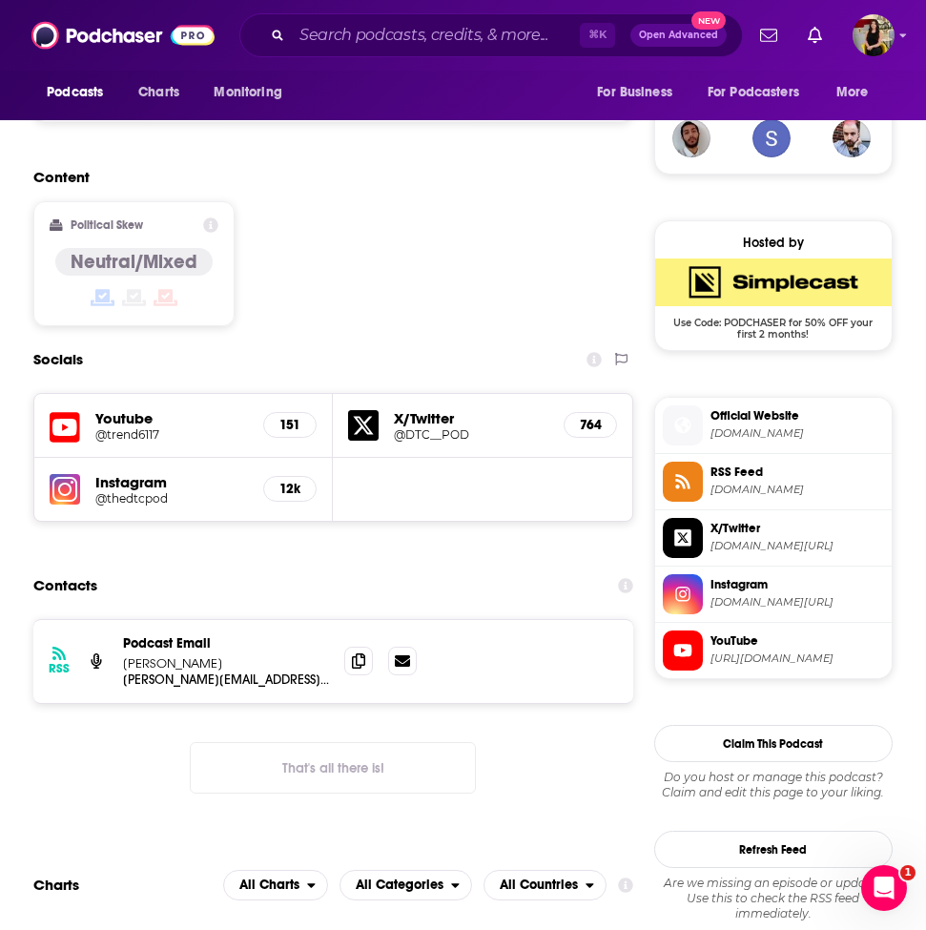
scroll to position [1403, 0]
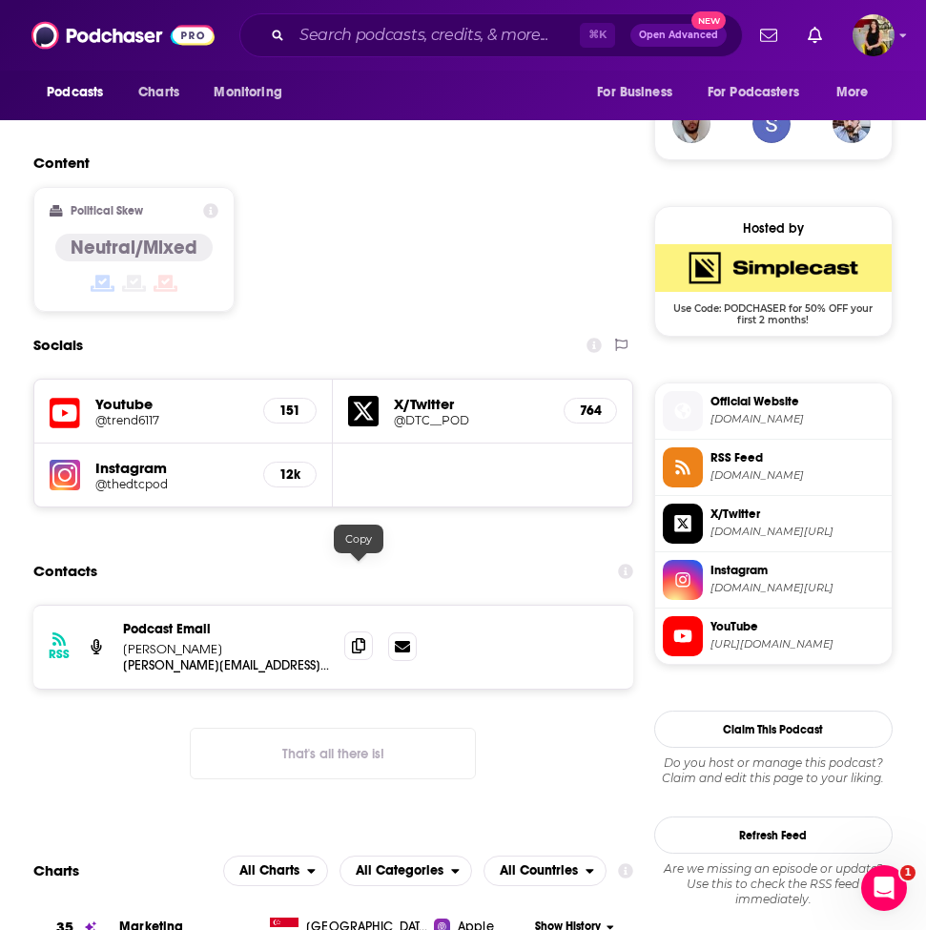
click at [369, 631] on span at bounding box center [358, 645] width 29 height 29
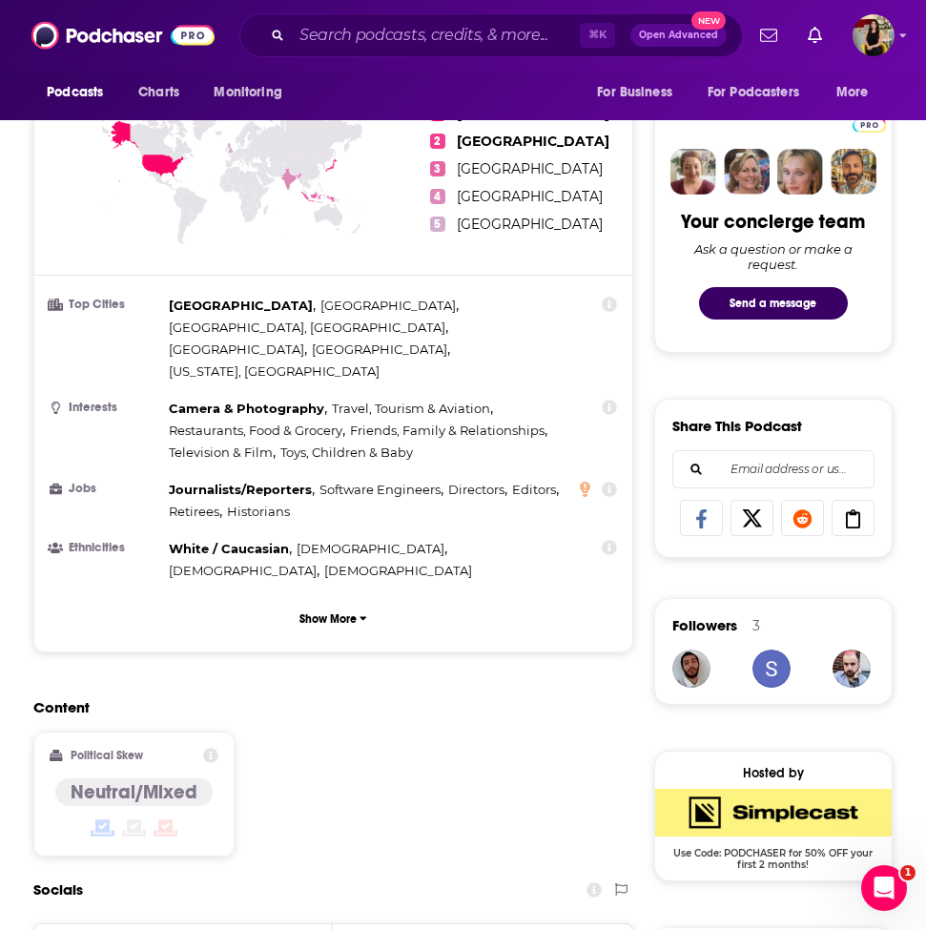
scroll to position [0, 0]
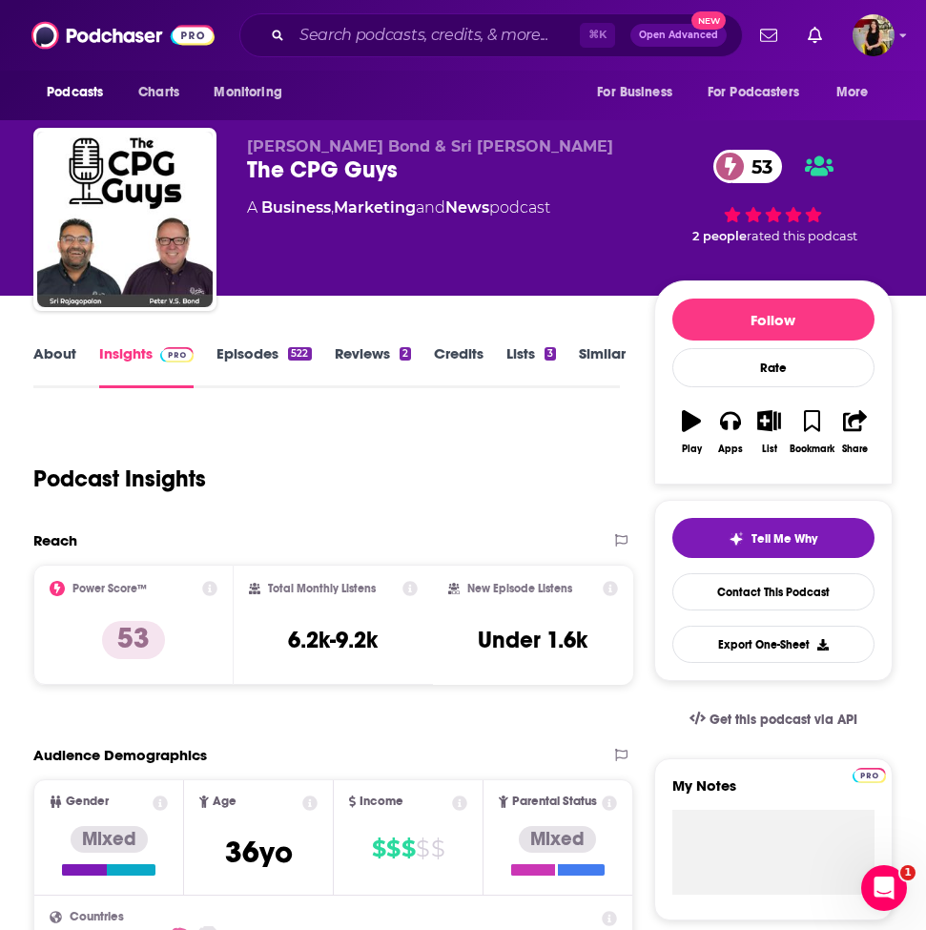
click at [264, 354] on link "Episodes 522" at bounding box center [263, 366] width 94 height 44
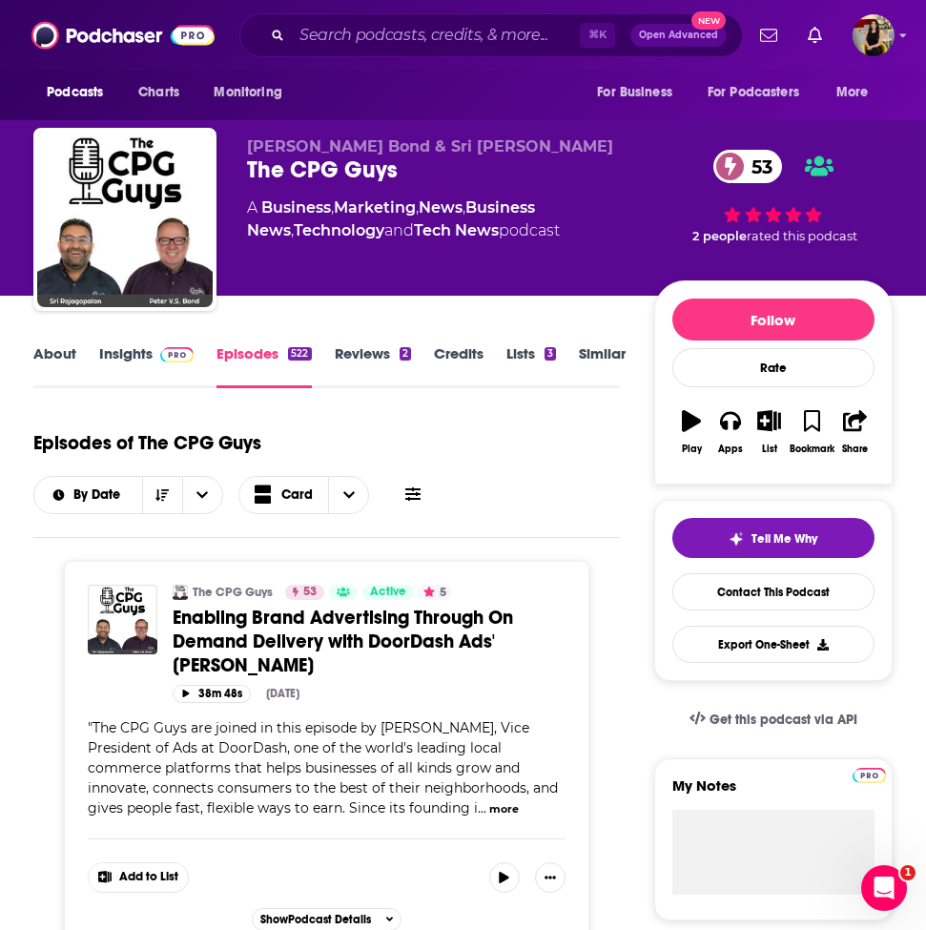
click at [62, 358] on link "About" at bounding box center [54, 366] width 43 height 44
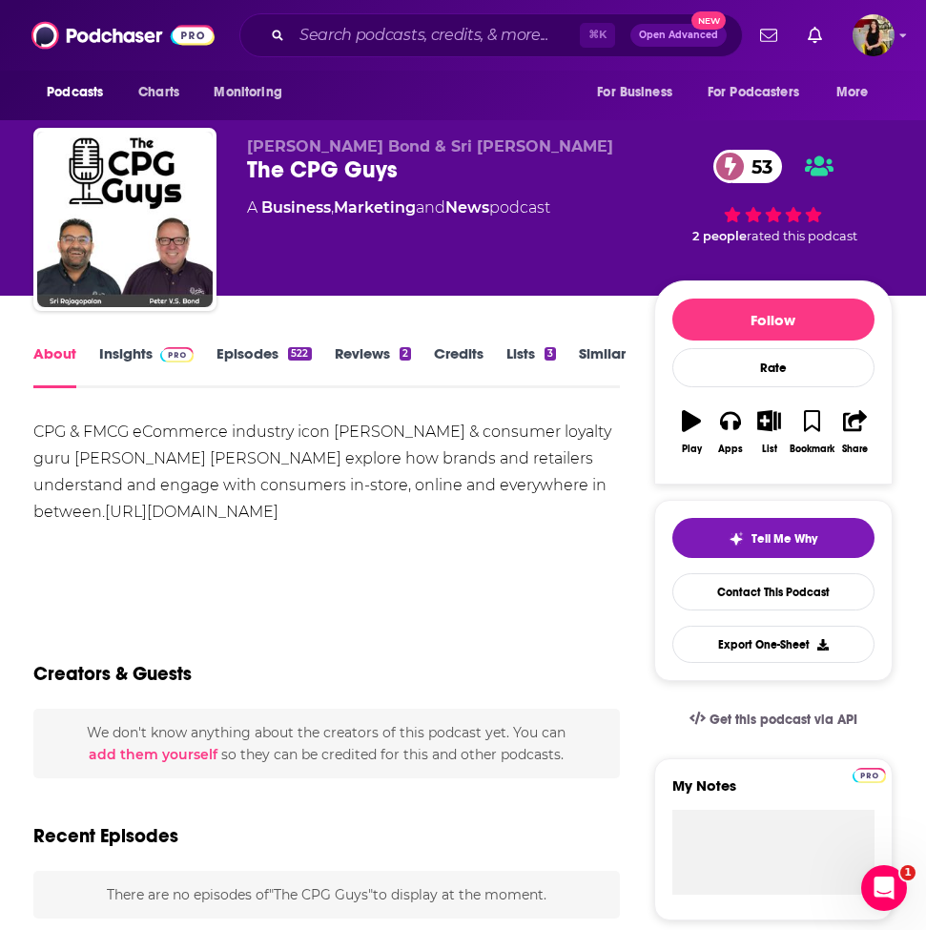
click at [118, 360] on link "Insights" at bounding box center [146, 366] width 94 height 44
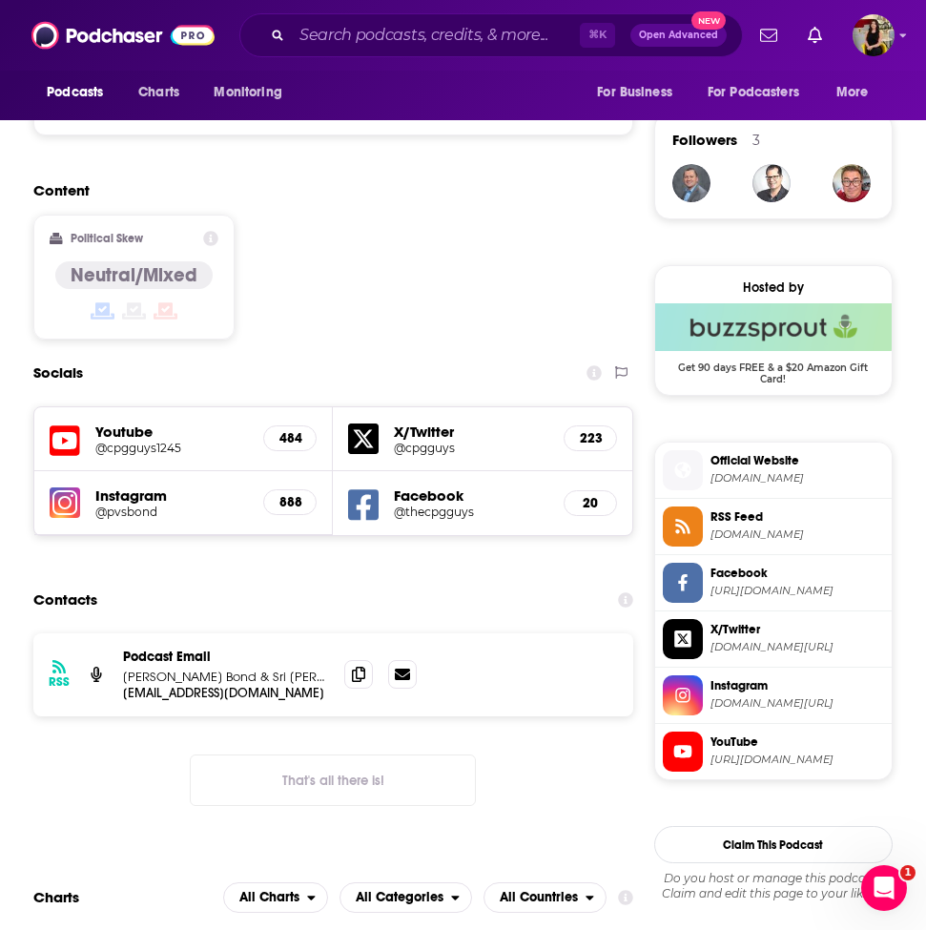
scroll to position [1347, 0]
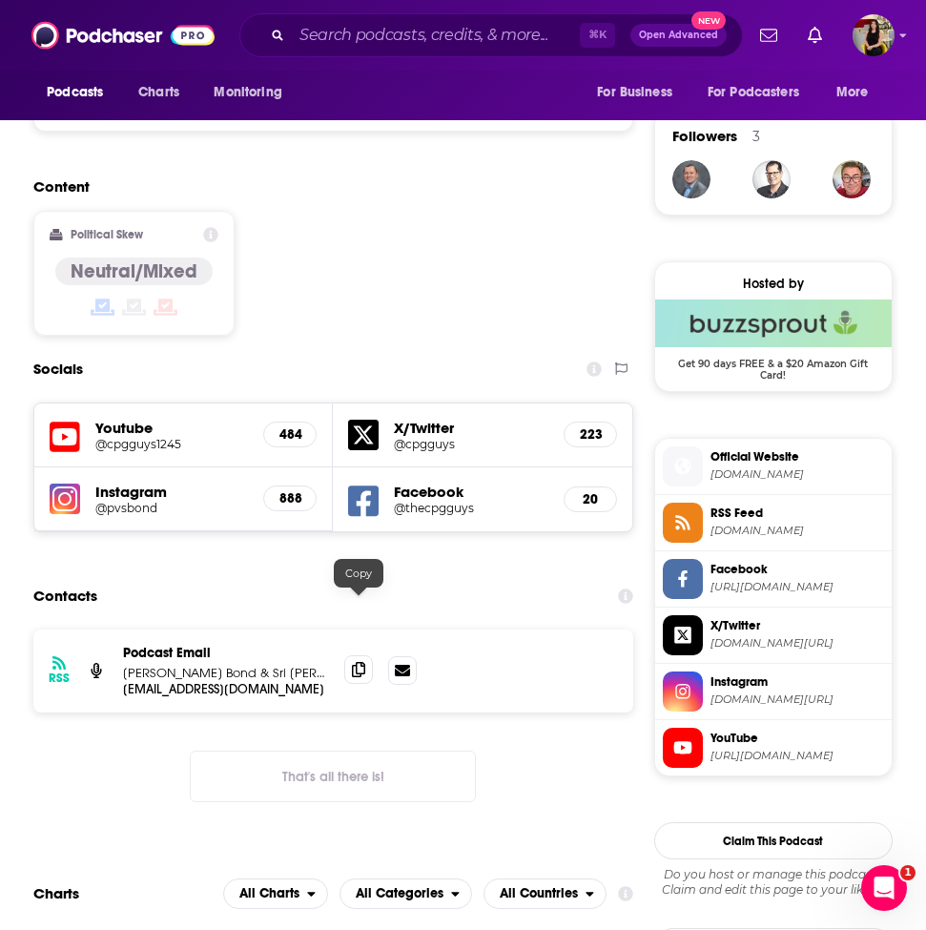
click at [354, 662] on icon at bounding box center [358, 669] width 13 height 15
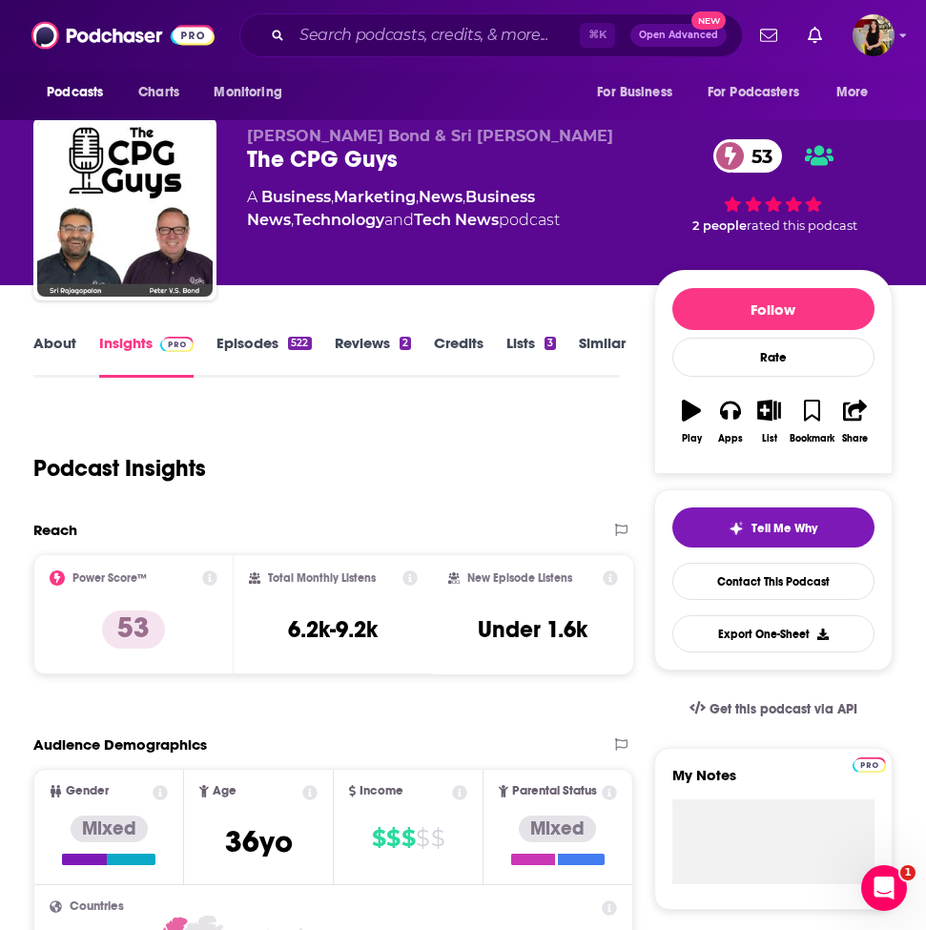
scroll to position [0, 0]
